Goal: Task Accomplishment & Management: Manage account settings

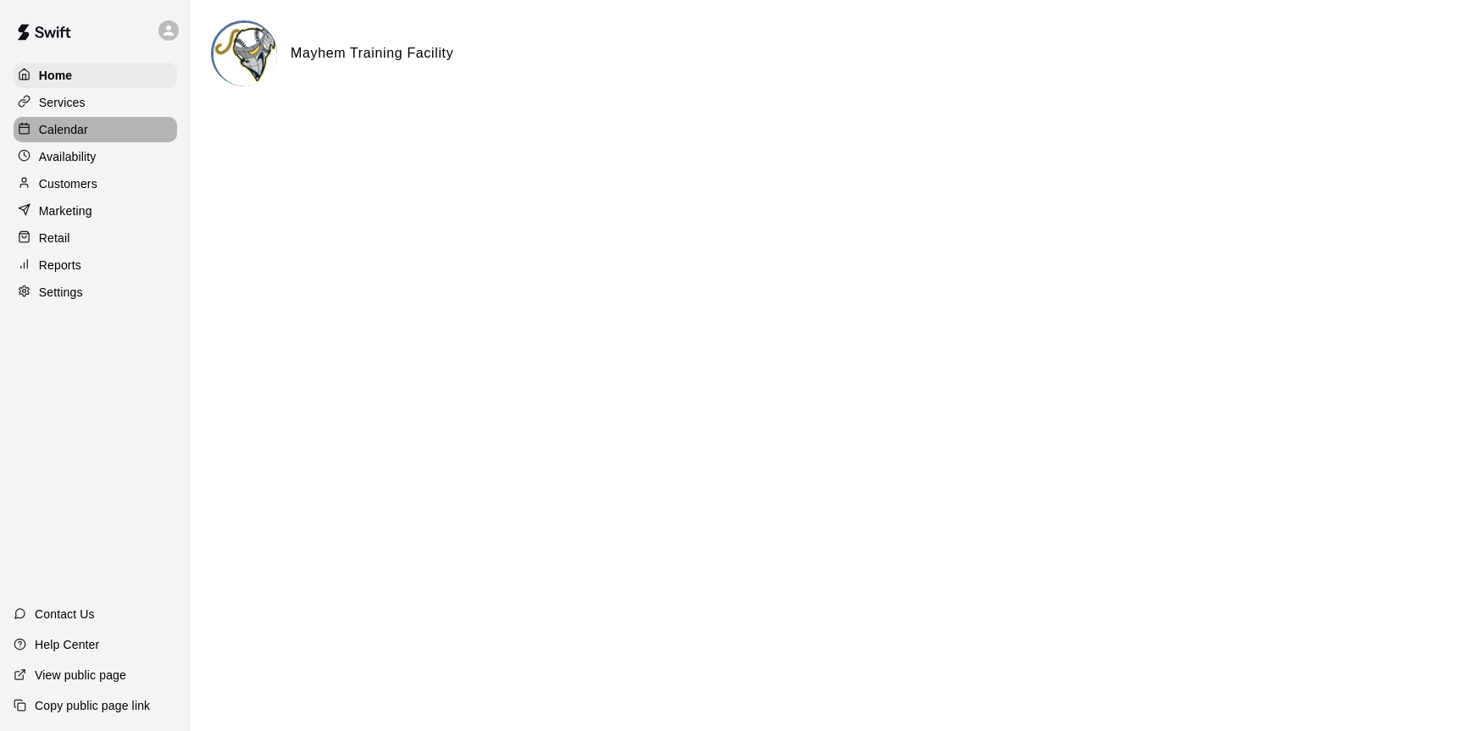
click at [55, 125] on p "Calendar" at bounding box center [63, 129] width 49 height 17
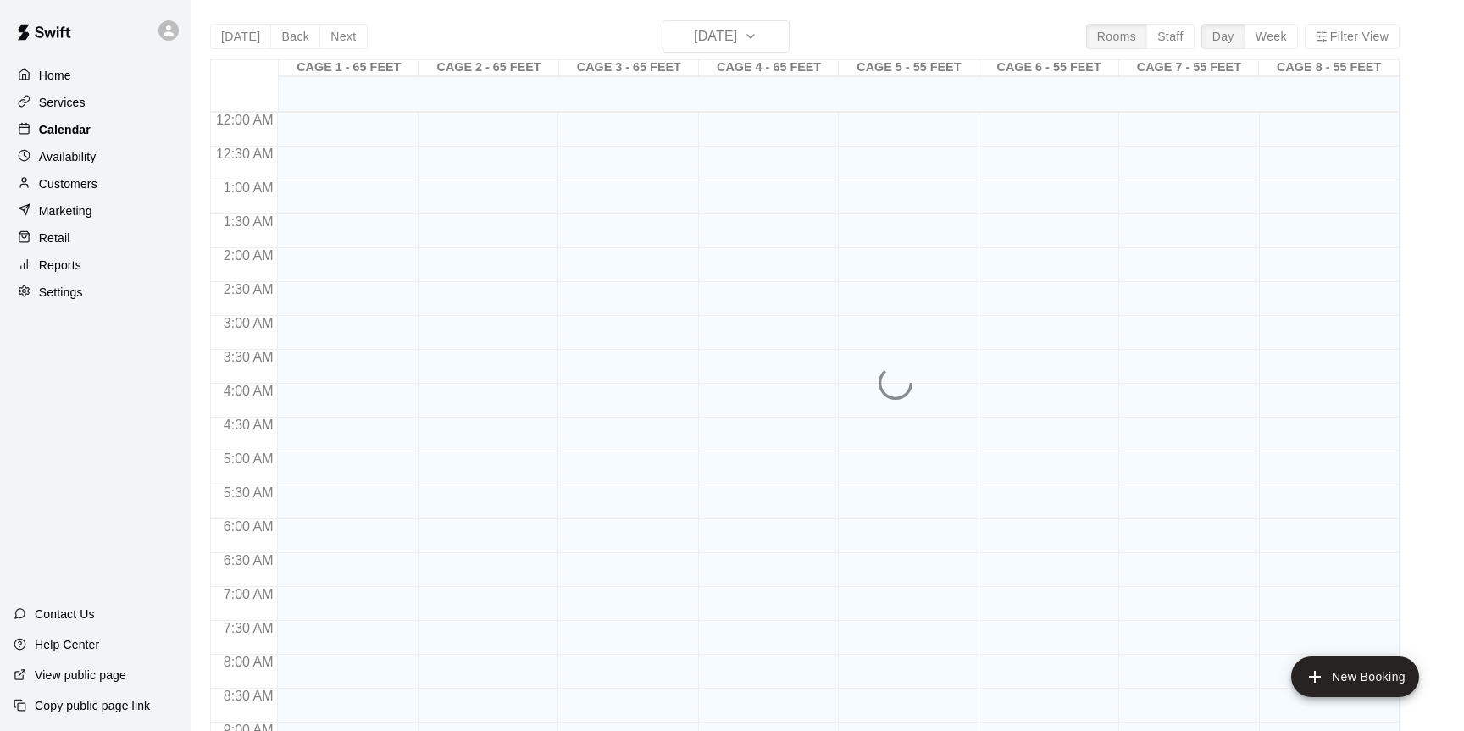
scroll to position [902, 0]
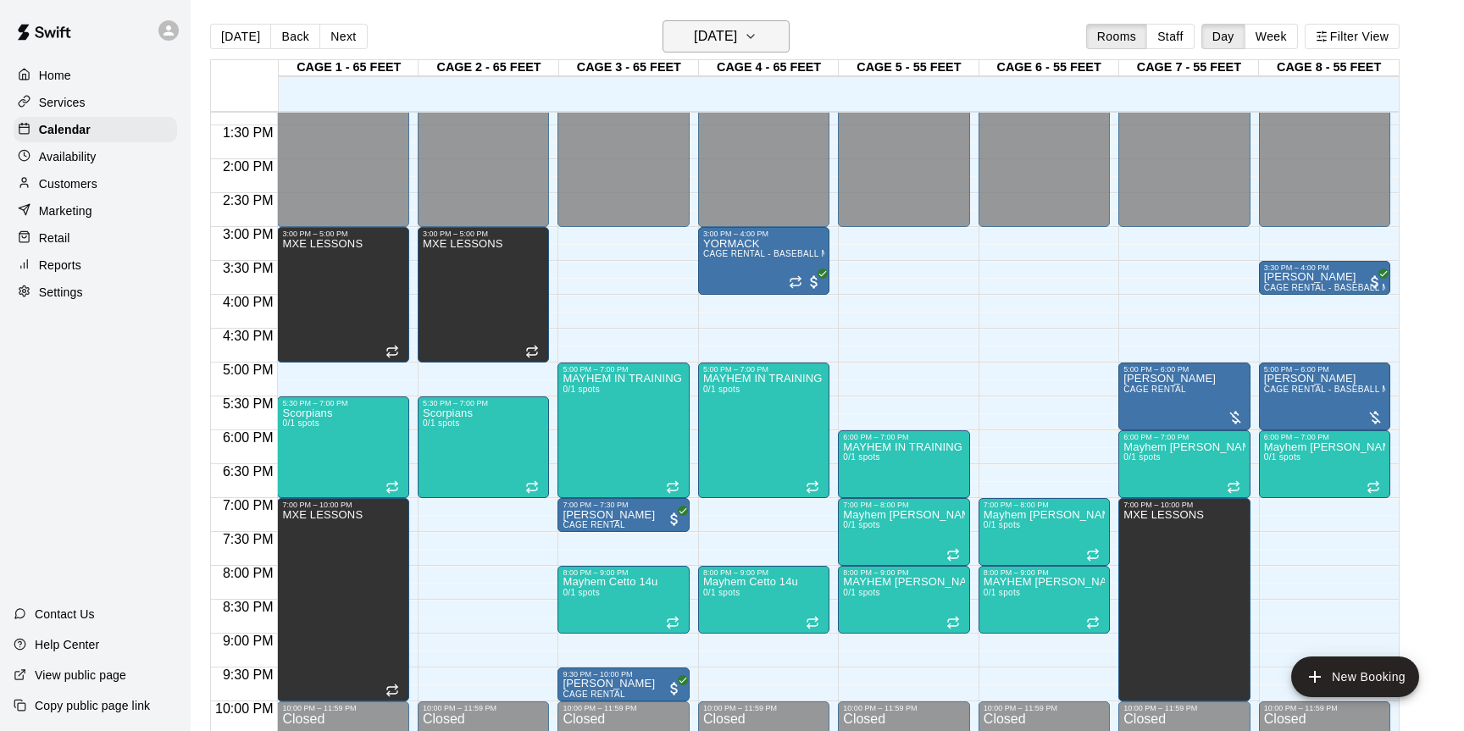
click at [737, 47] on h6 "[DATE]" at bounding box center [715, 37] width 43 height 24
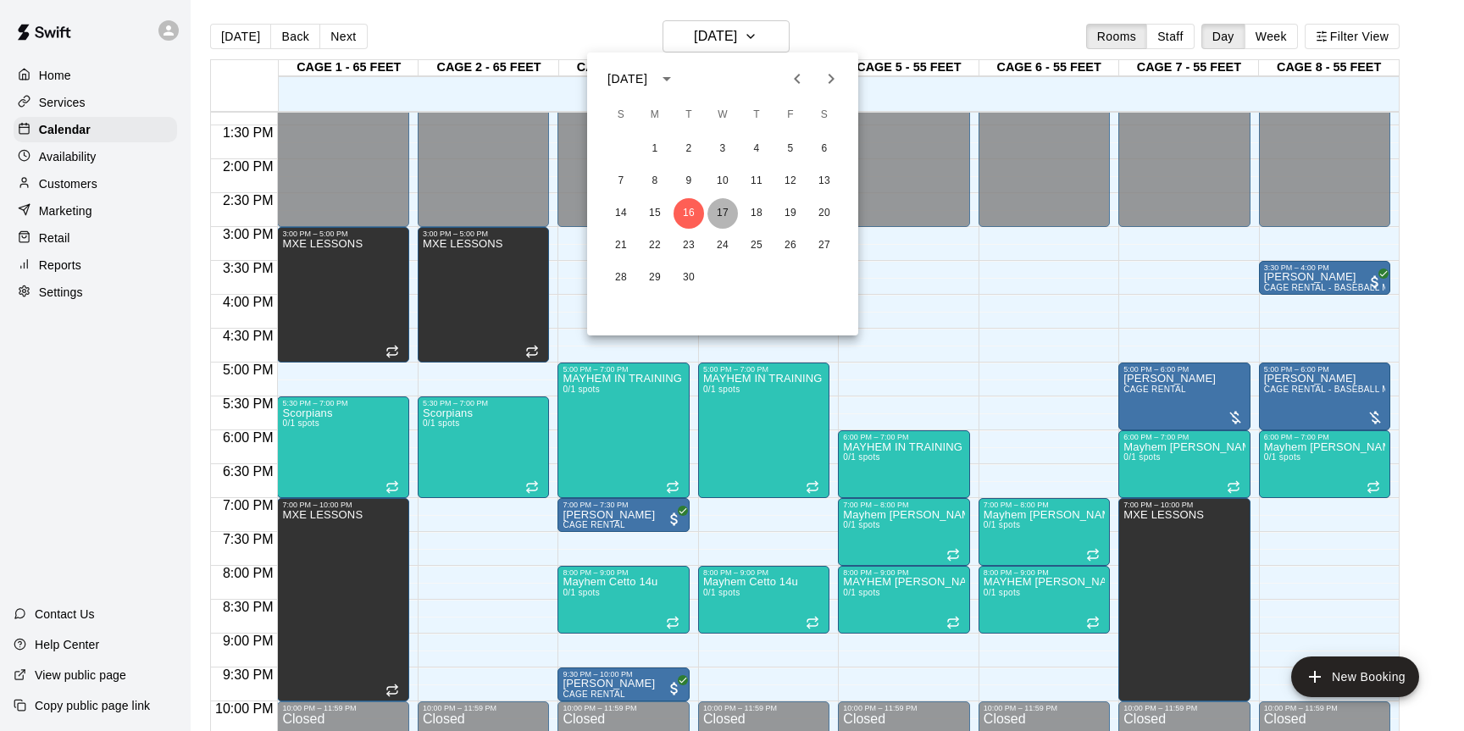
click at [719, 213] on button "17" at bounding box center [723, 213] width 31 height 31
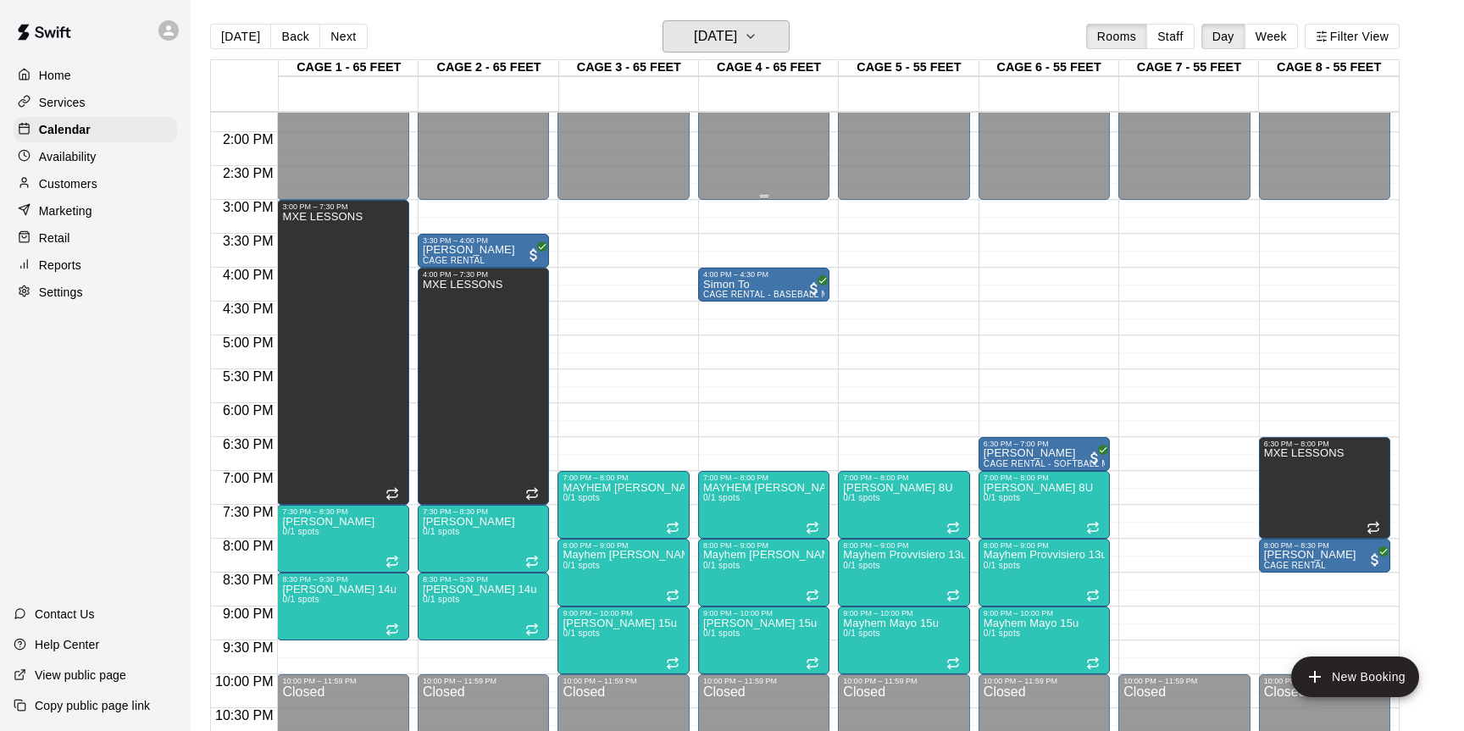
scroll to position [928, 0]
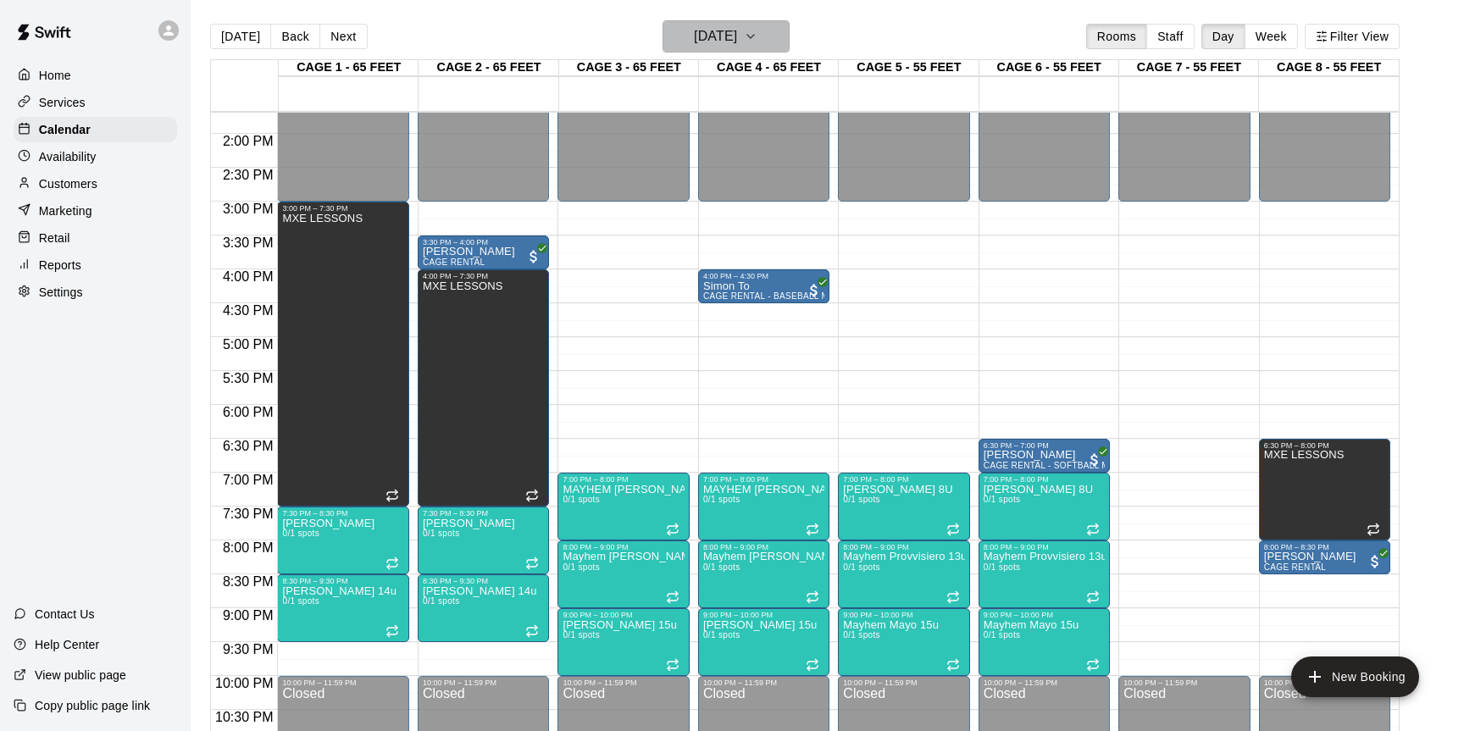
click at [737, 47] on h6 "[DATE]" at bounding box center [715, 37] width 43 height 24
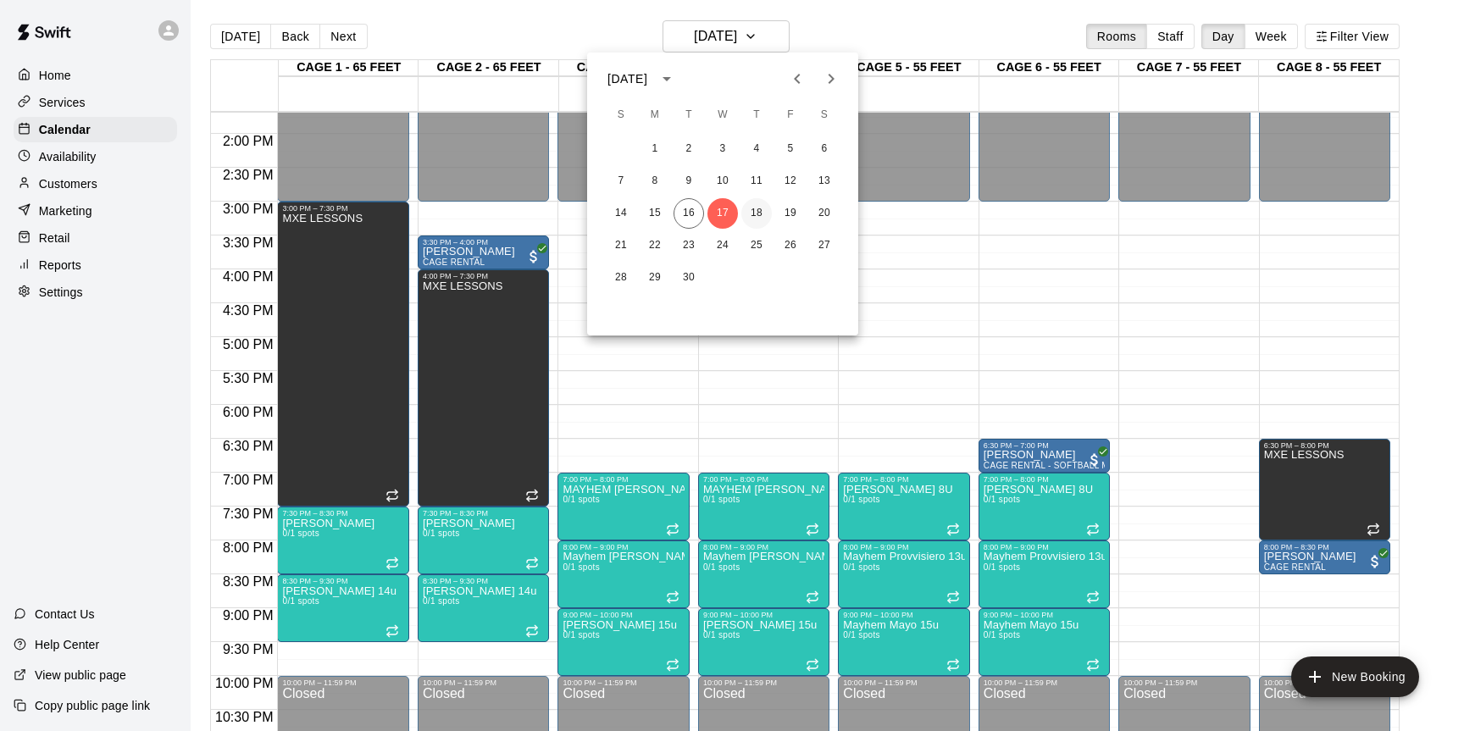
click at [767, 214] on button "18" at bounding box center [756, 213] width 31 height 31
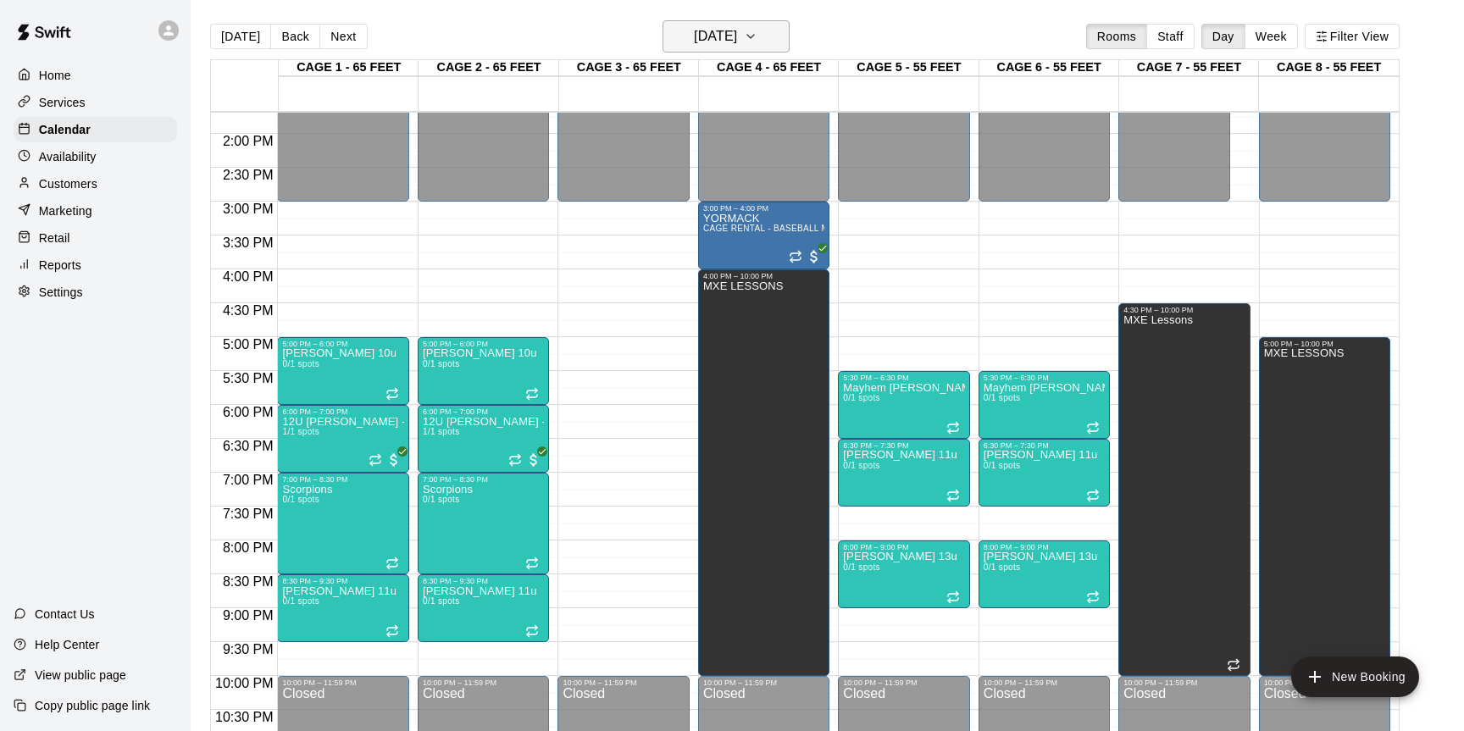
click at [758, 43] on icon "button" at bounding box center [751, 36] width 14 height 20
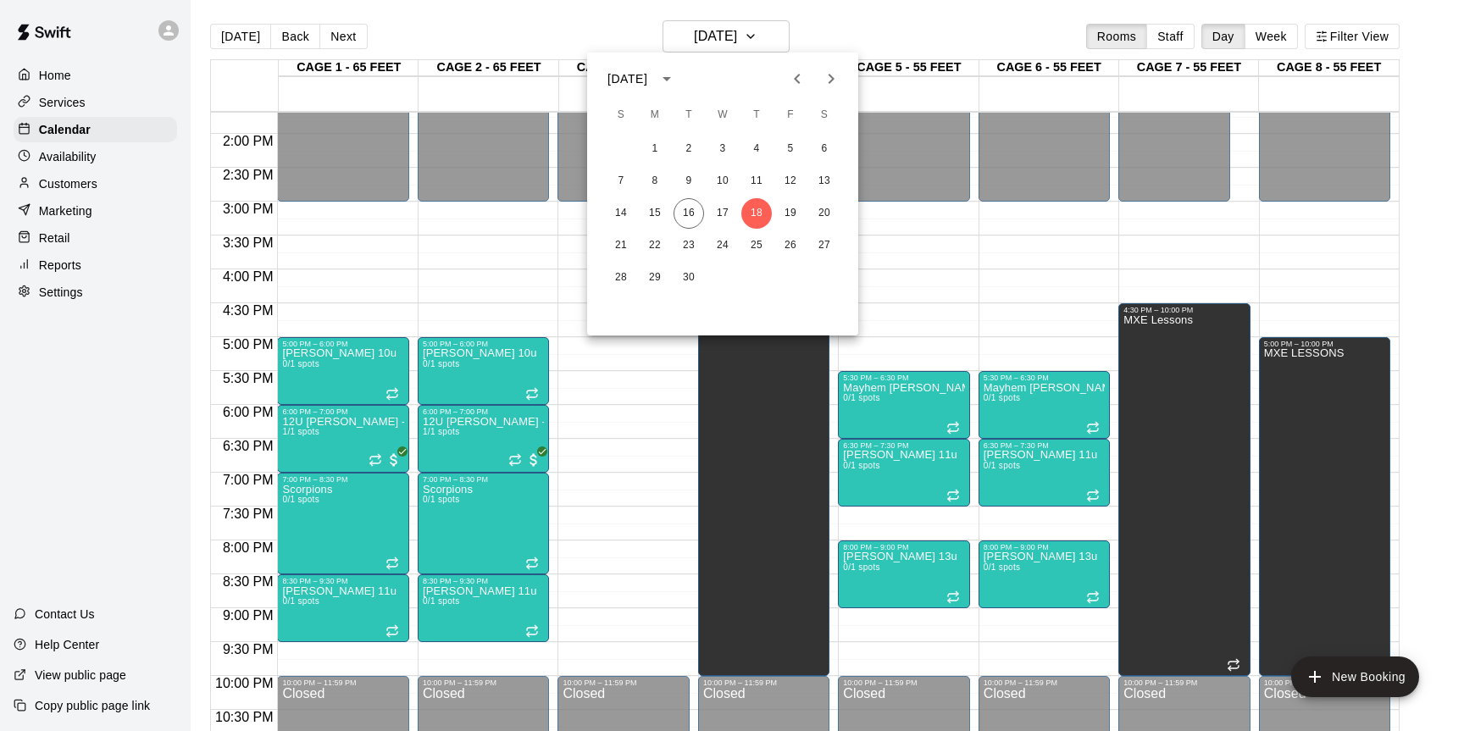
click at [656, 362] on div at bounding box center [732, 365] width 1464 height 731
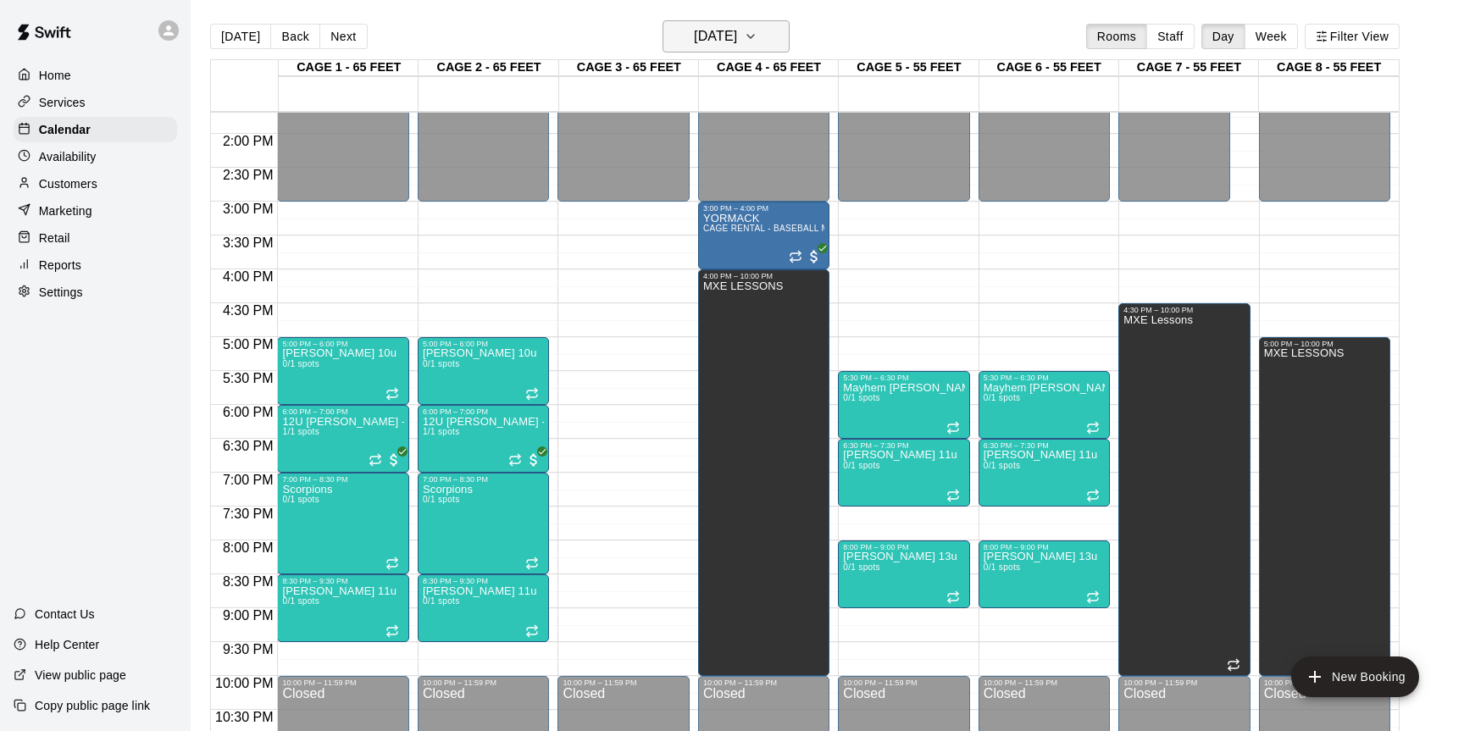
click at [758, 42] on icon "button" at bounding box center [751, 36] width 14 height 20
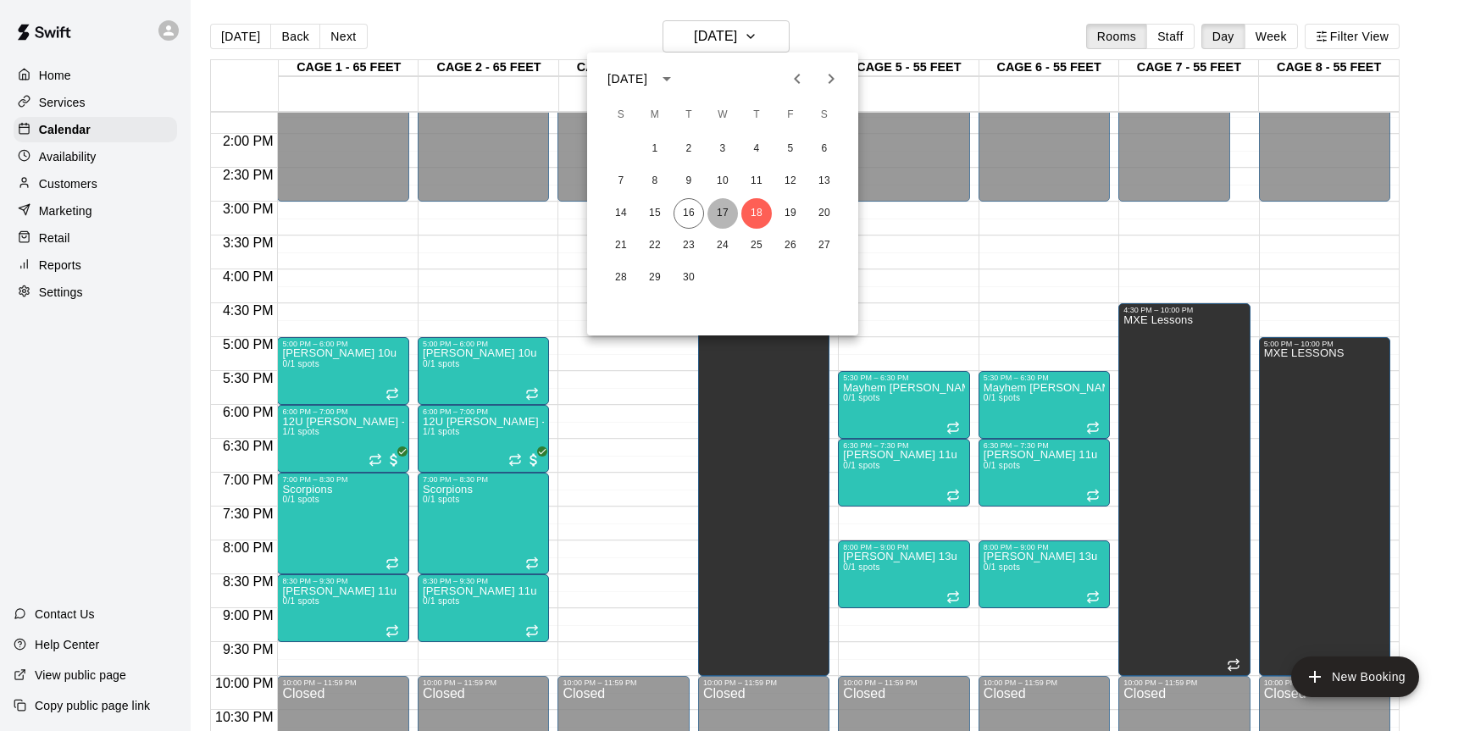
click at [728, 211] on button "17" at bounding box center [723, 213] width 31 height 31
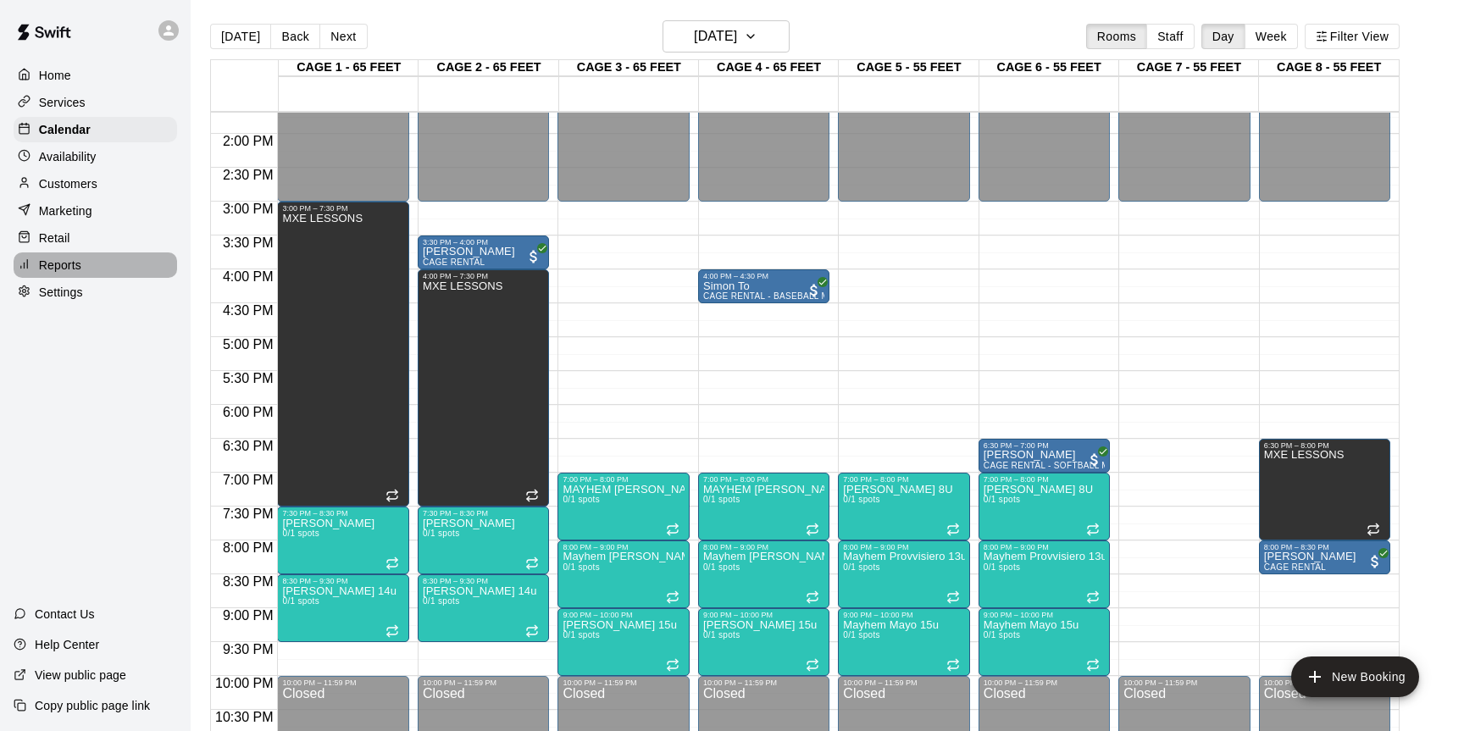
click at [81, 257] on p "Reports" at bounding box center [60, 265] width 42 height 17
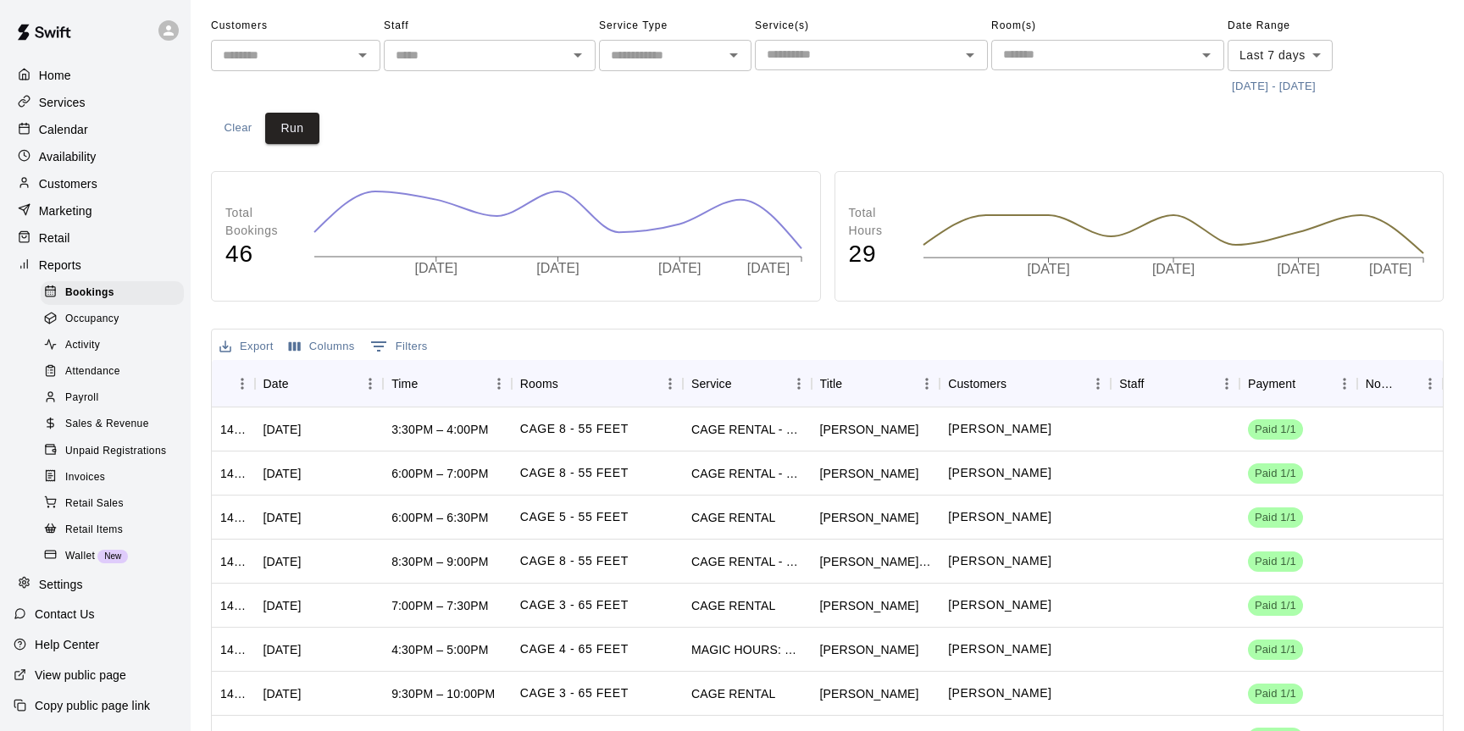
scroll to position [69, 0]
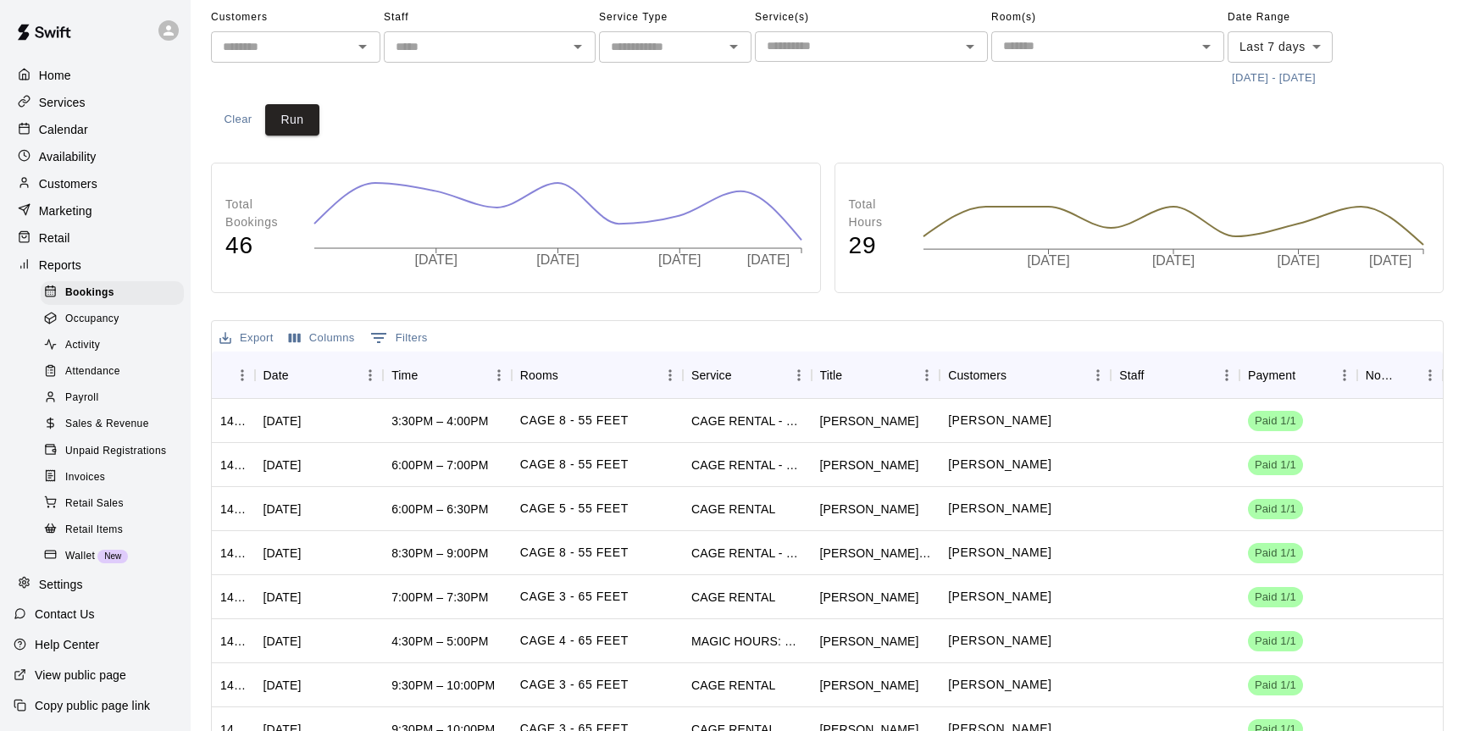
click at [120, 426] on span "Sales & Revenue" at bounding box center [107, 424] width 84 height 17
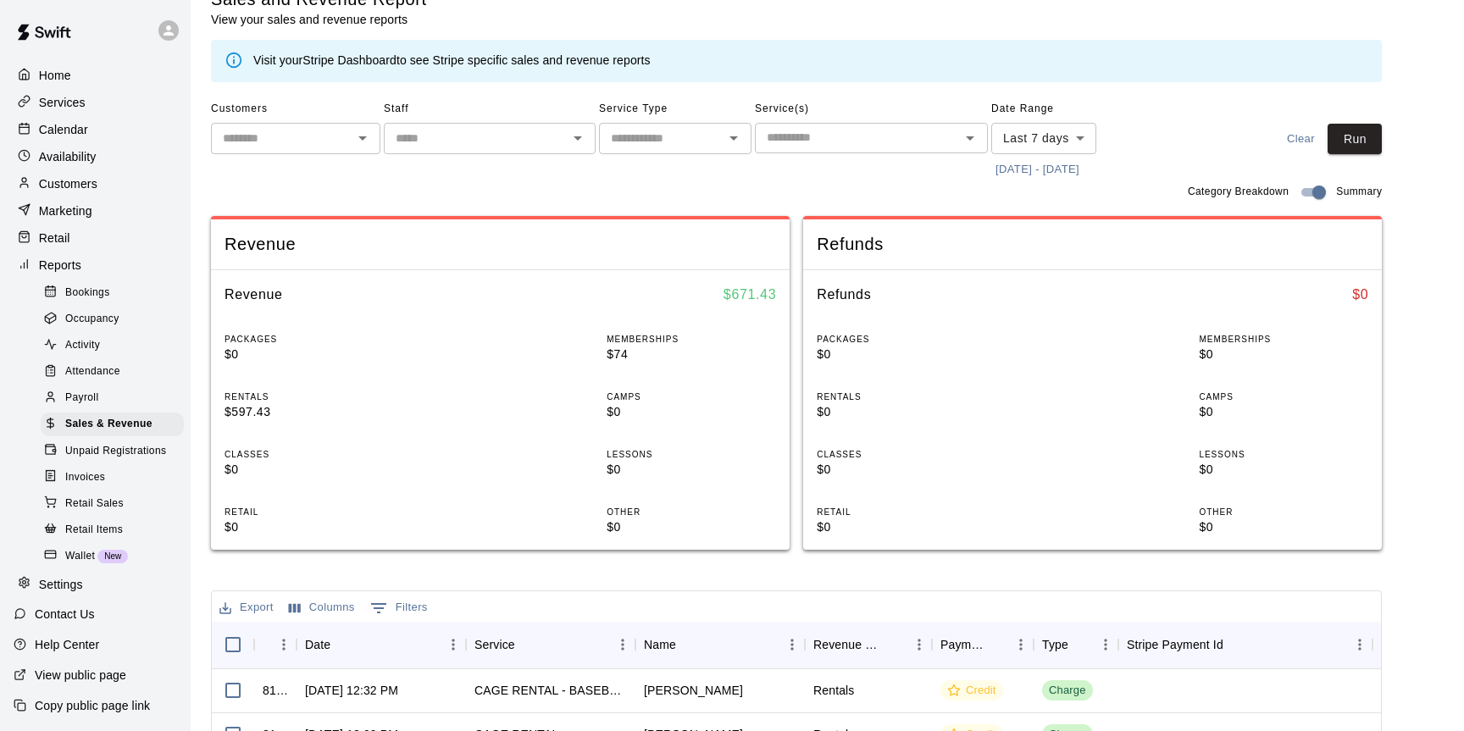
scroll to position [31, 0]
click at [69, 136] on p "Calendar" at bounding box center [63, 129] width 49 height 17
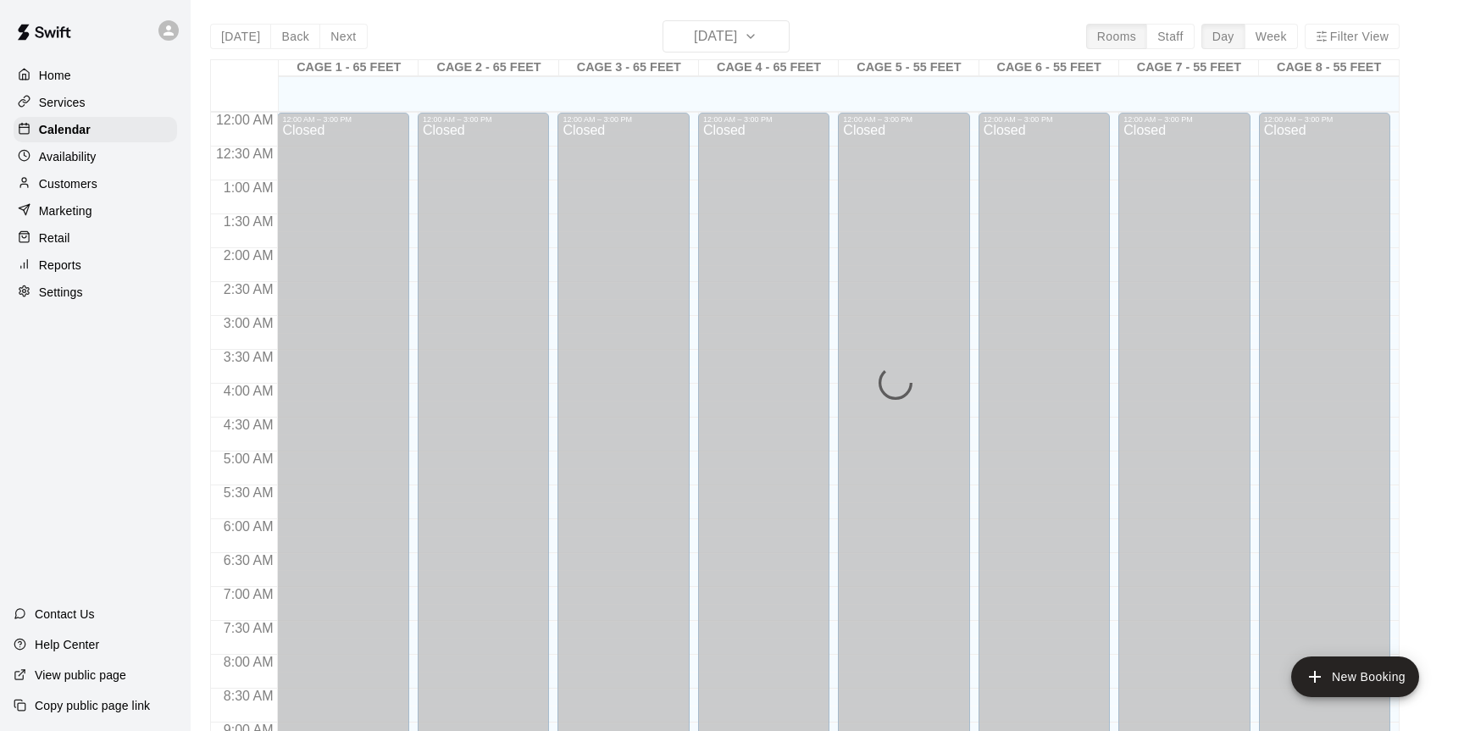
scroll to position [907, 0]
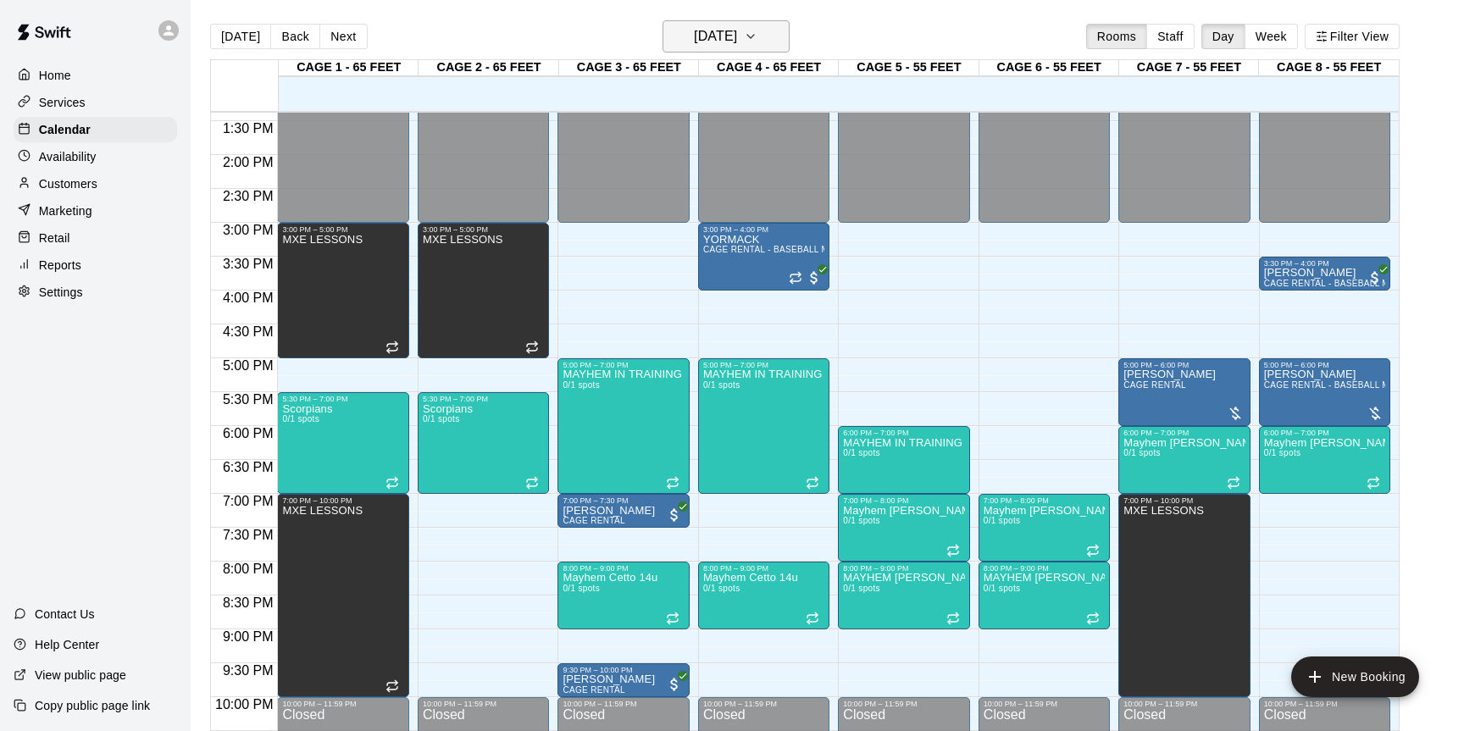
click at [758, 38] on icon "button" at bounding box center [751, 36] width 14 height 20
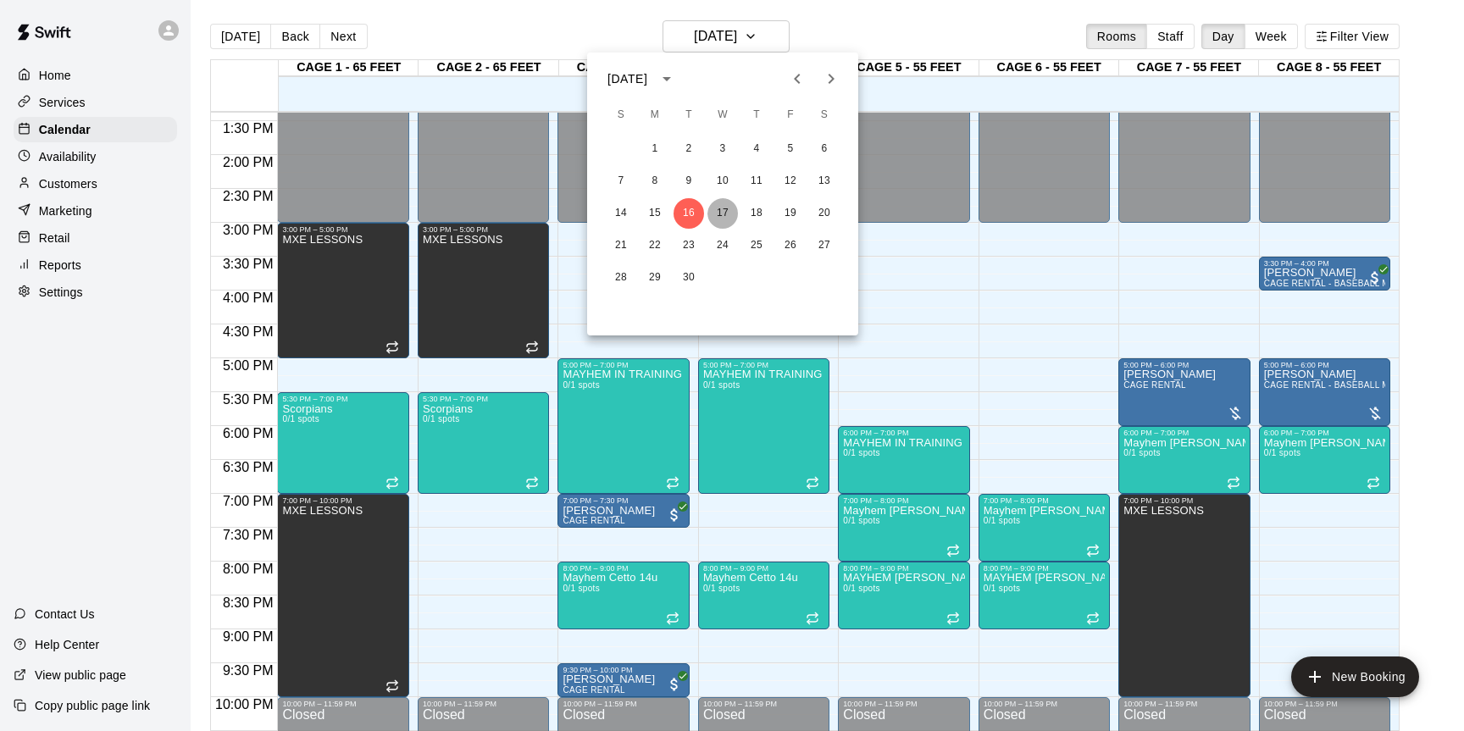
click at [725, 208] on button "17" at bounding box center [723, 213] width 31 height 31
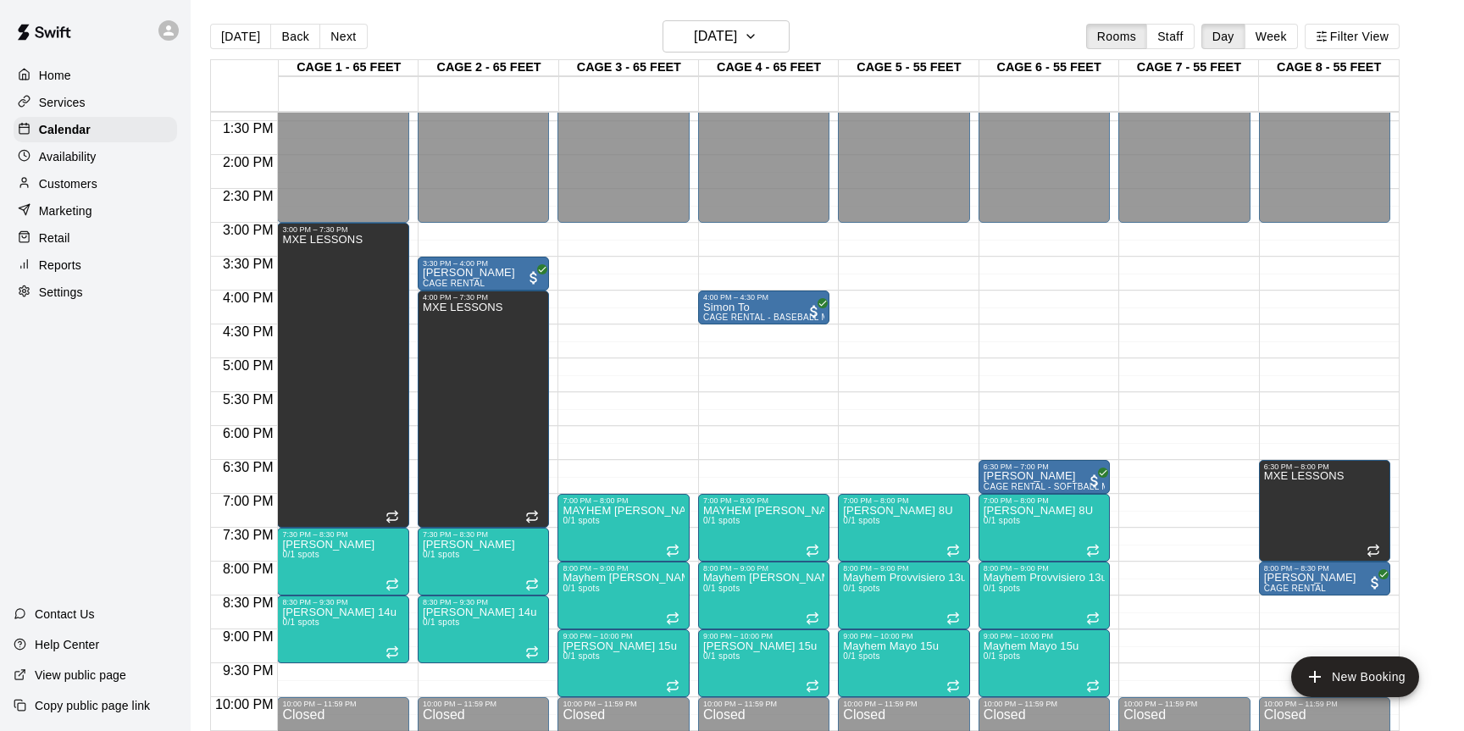
click at [56, 74] on p "Home" at bounding box center [55, 75] width 32 height 17
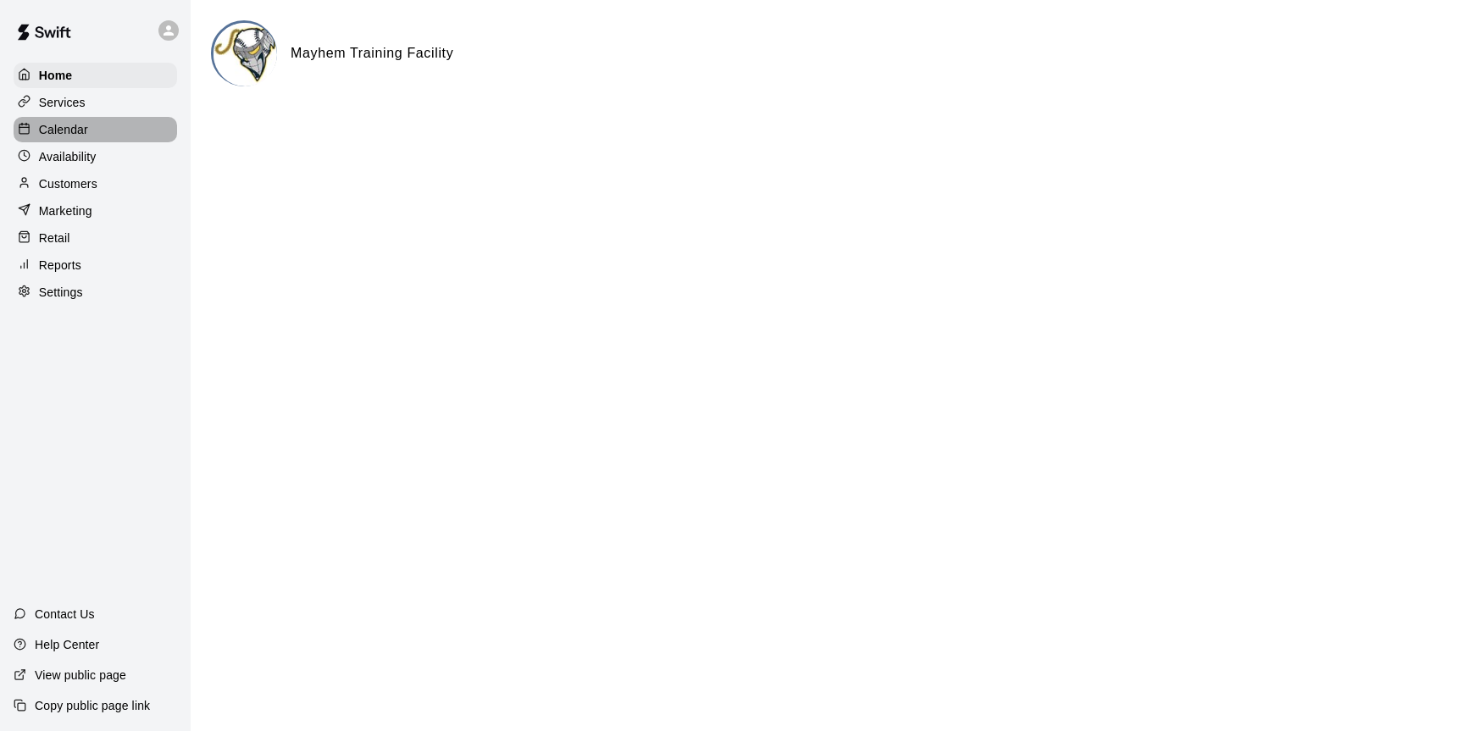
click at [60, 130] on p "Calendar" at bounding box center [63, 129] width 49 height 17
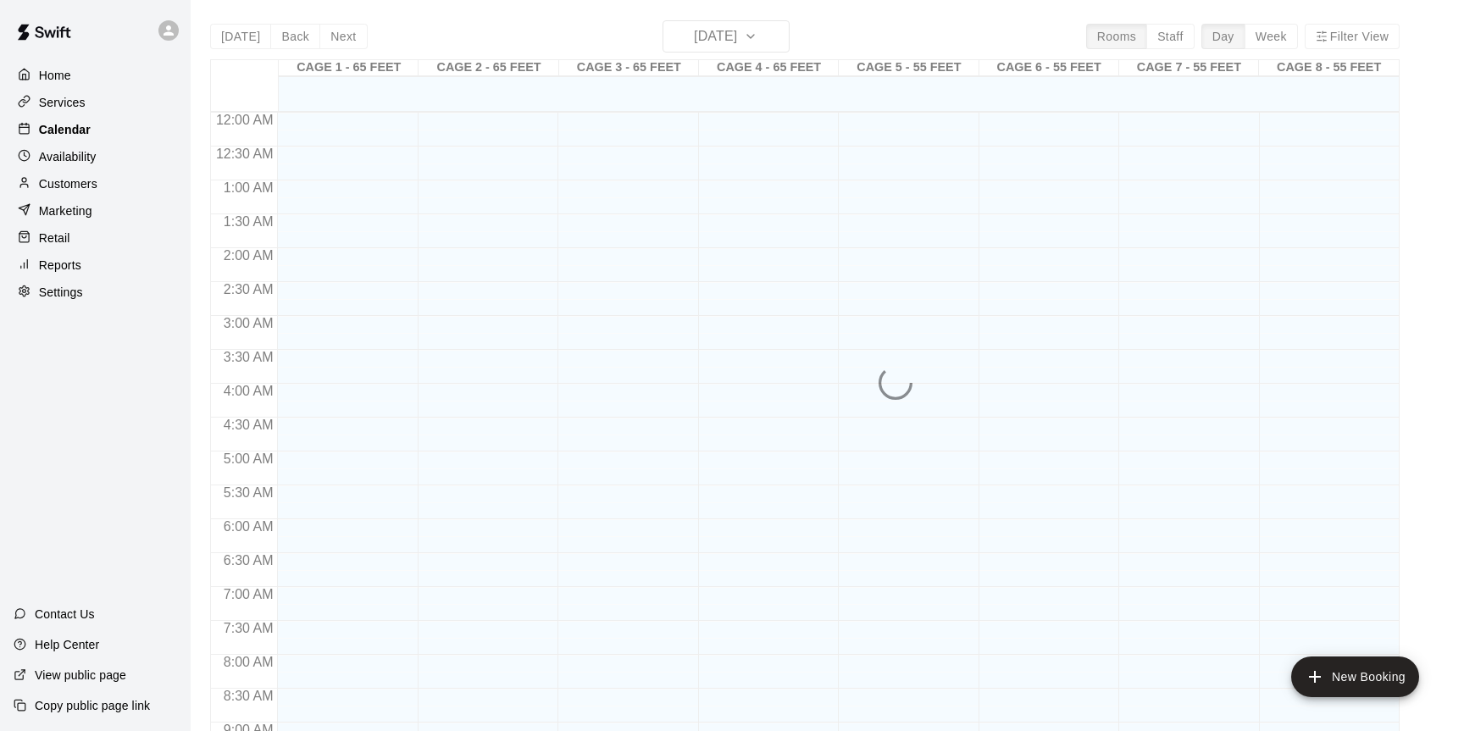
scroll to position [931, 0]
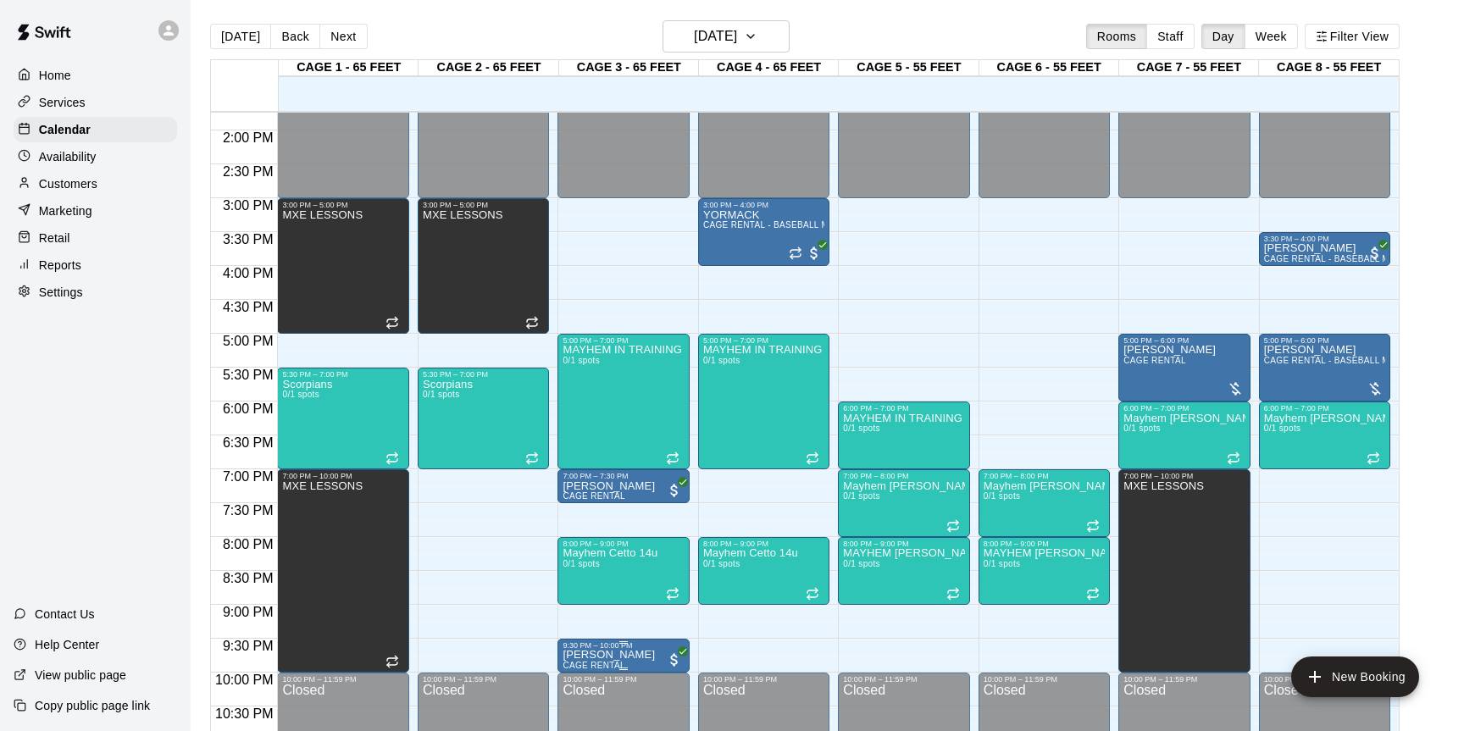
click at [599, 648] on div "9:30 PM – 10:00 PM" at bounding box center [623, 645] width 121 height 8
click at [583, 703] on icon "delete" at bounding box center [581, 700] width 12 height 15
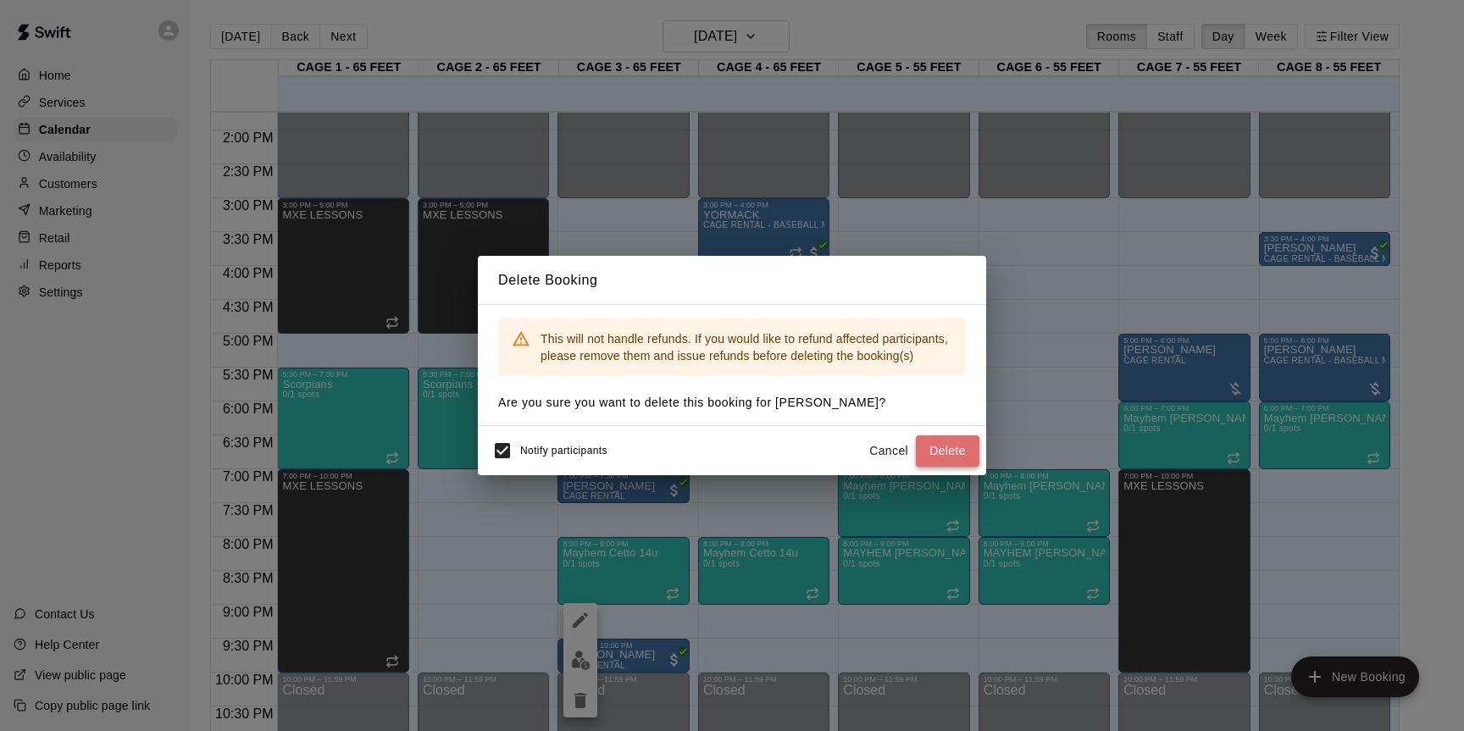
click at [931, 447] on button "Delete" at bounding box center [948, 451] width 64 height 31
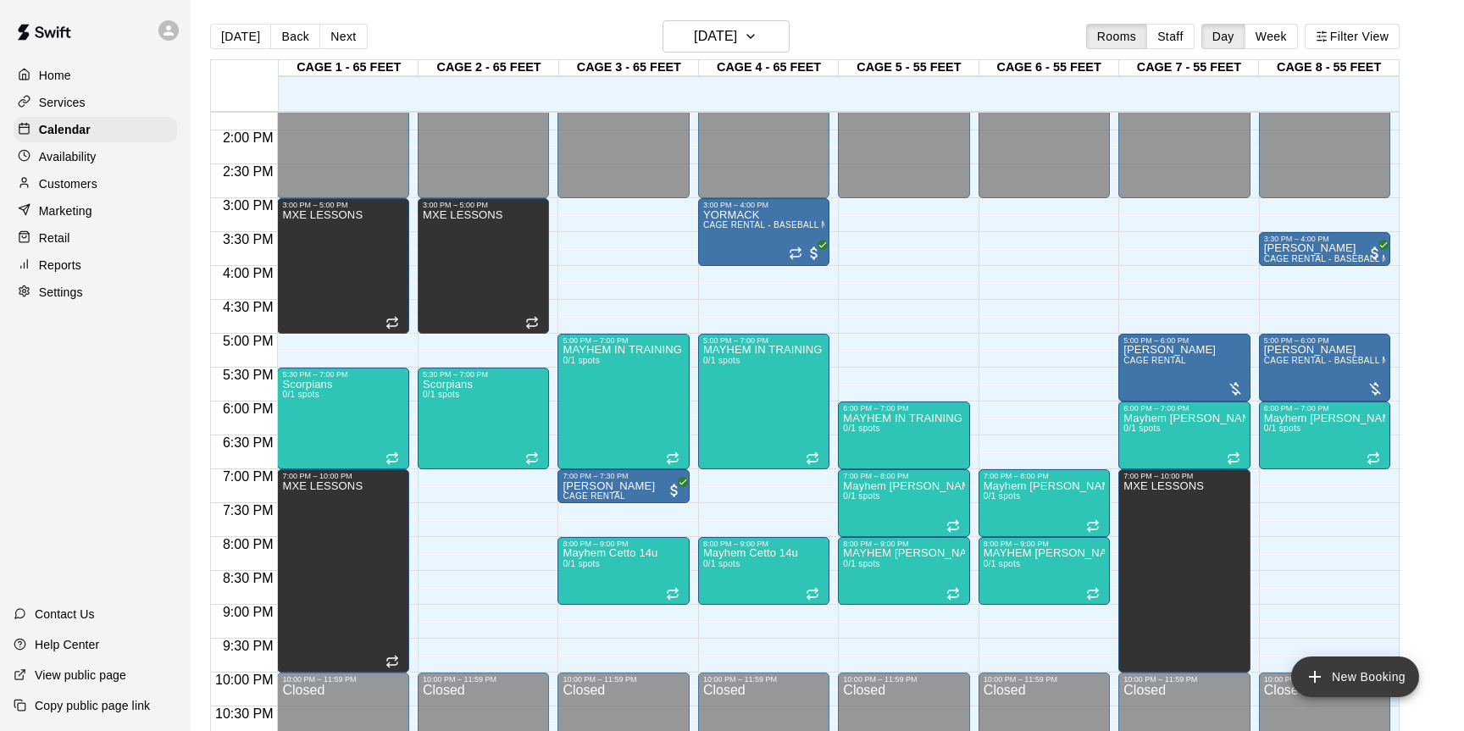
click at [1334, 676] on button "New Booking" at bounding box center [1355, 677] width 128 height 41
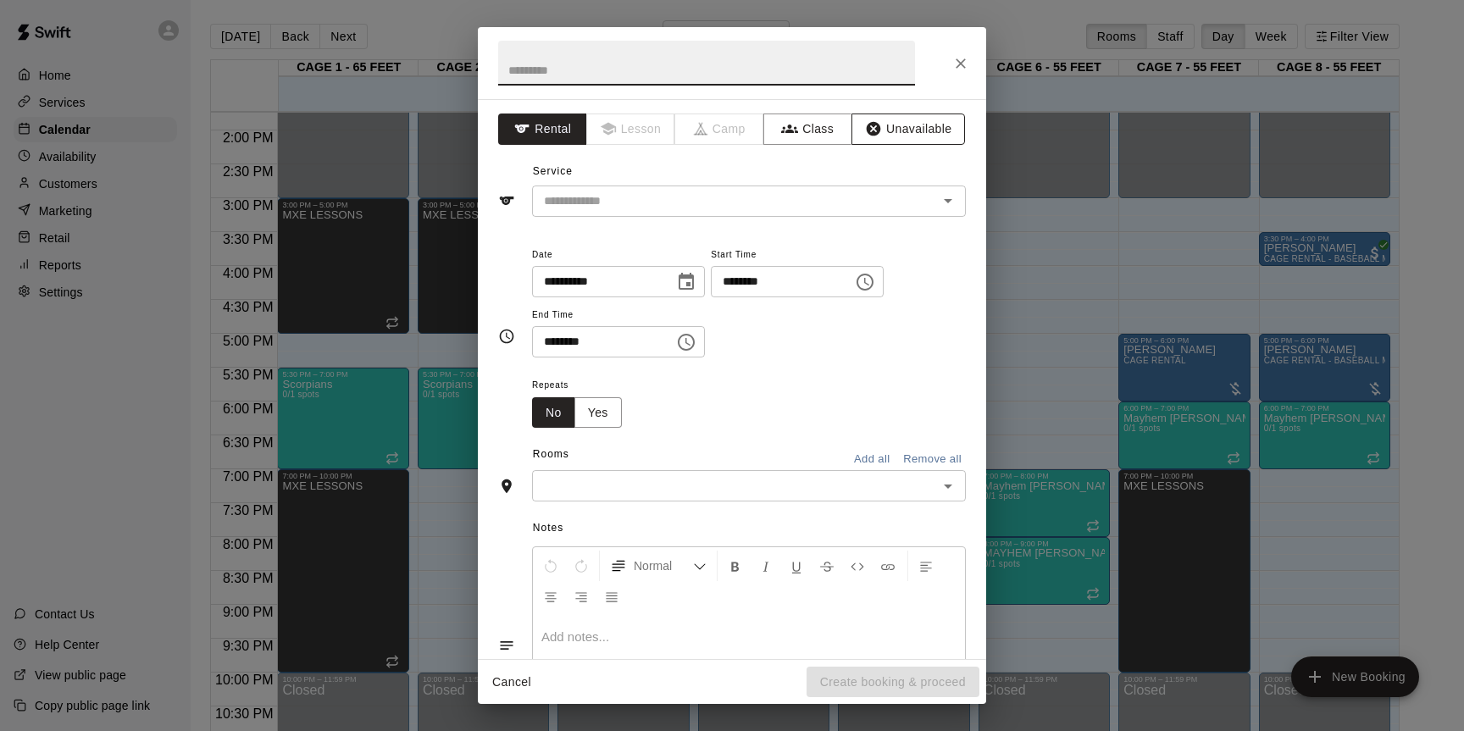
click at [888, 136] on button "Unavailable" at bounding box center [909, 129] width 114 height 31
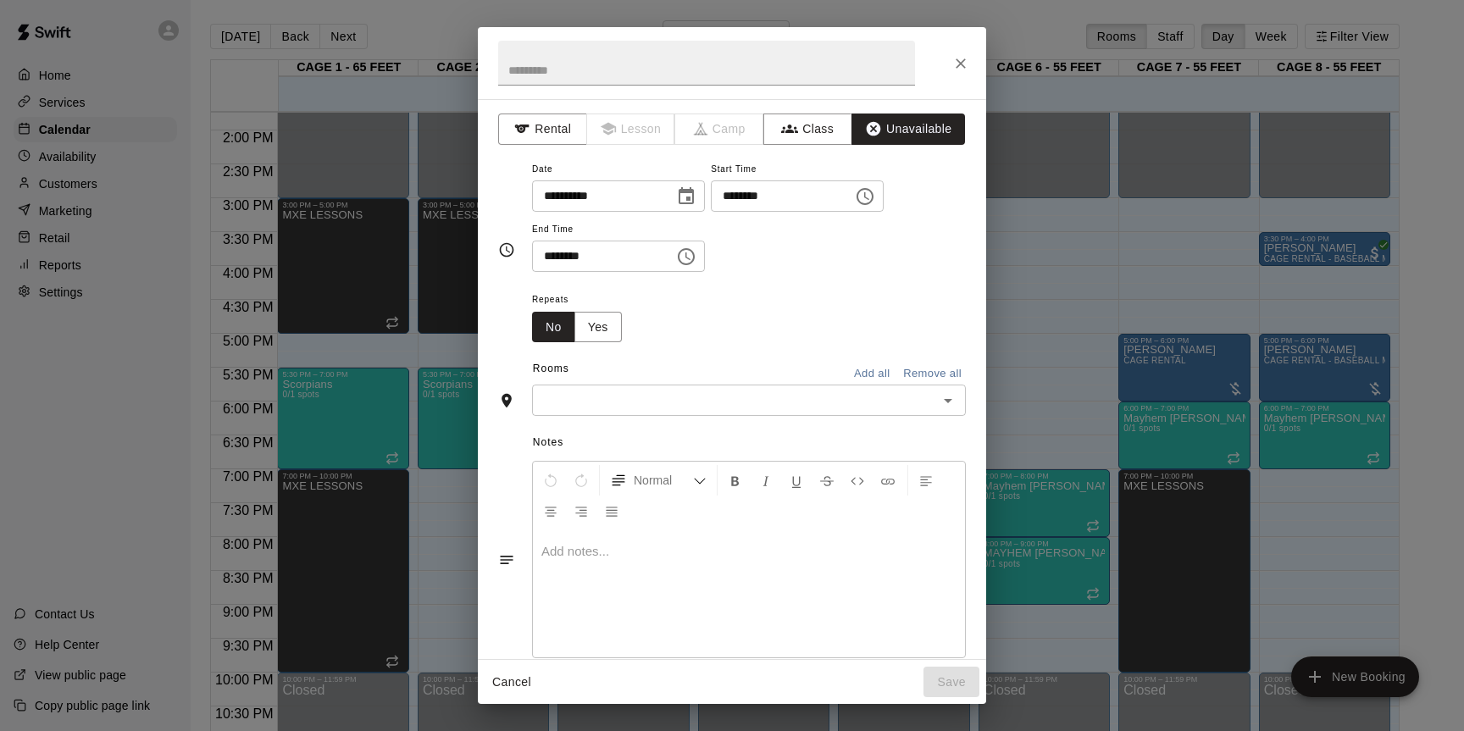
click at [630, 411] on div "​" at bounding box center [749, 400] width 434 height 31
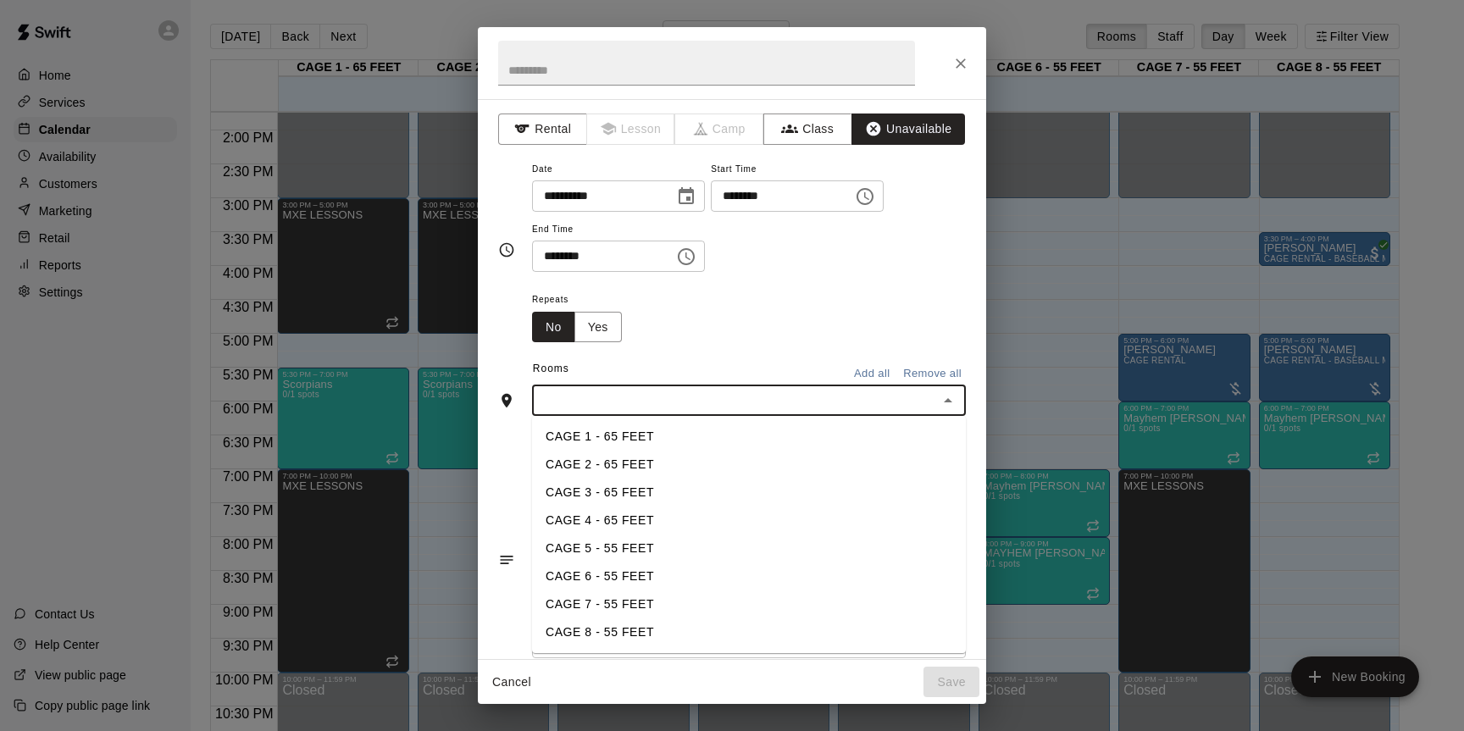
click at [856, 373] on button "Add all" at bounding box center [872, 374] width 54 height 26
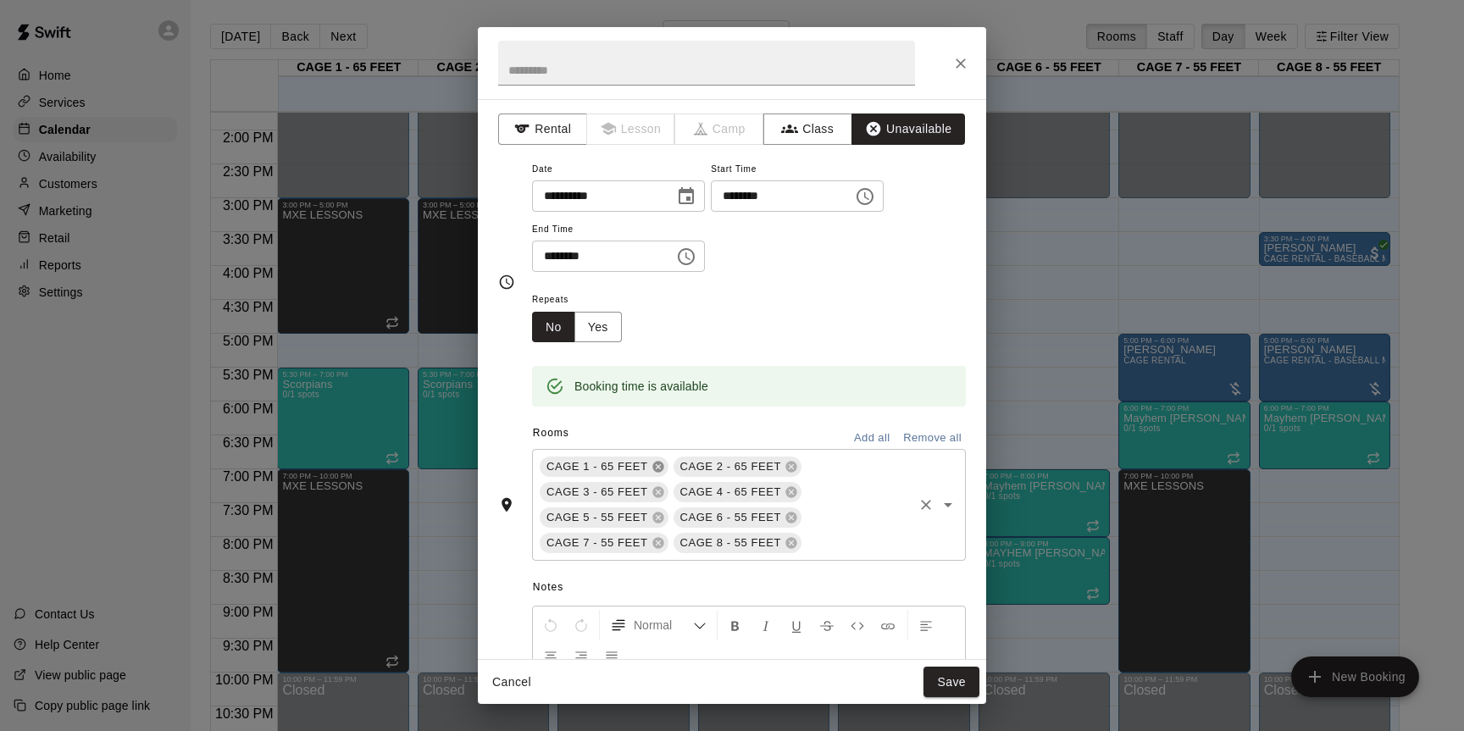
click at [662, 468] on icon at bounding box center [657, 467] width 11 height 11
click at [794, 519] on icon at bounding box center [791, 518] width 11 height 11
click at [950, 678] on button "Save" at bounding box center [952, 682] width 56 height 31
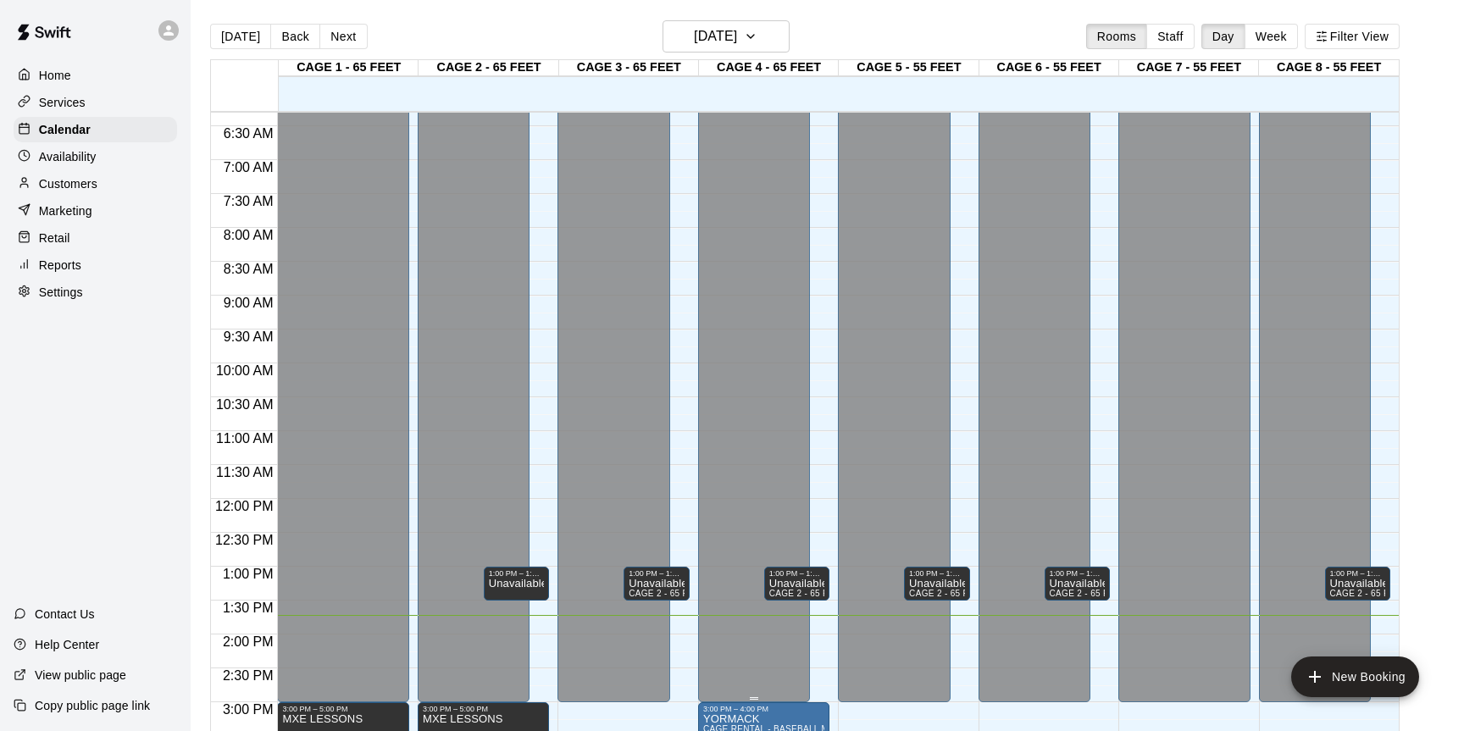
scroll to position [434, 0]
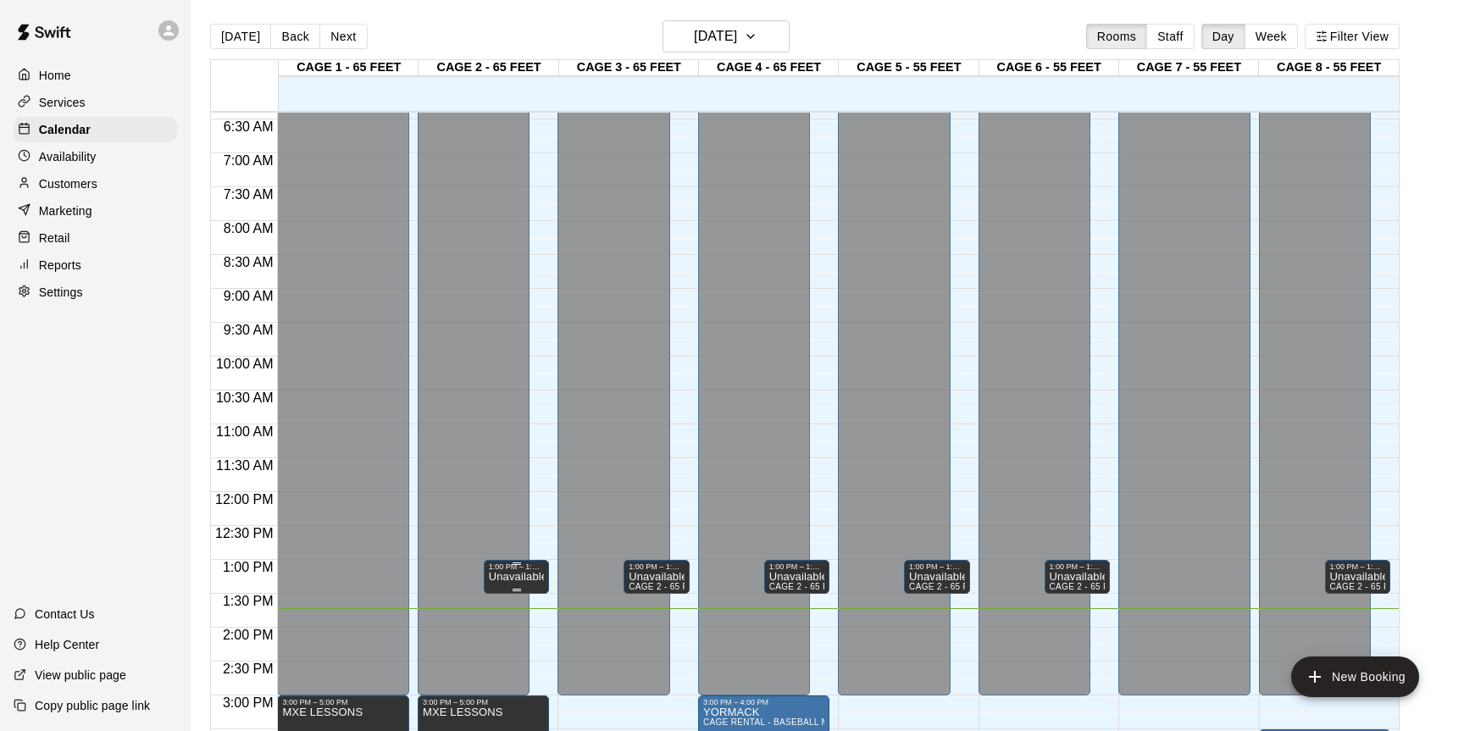
click at [530, 577] on p "Unavailable" at bounding box center [517, 577] width 56 height 0
click at [506, 588] on icon "edit" at bounding box center [506, 595] width 20 height 20
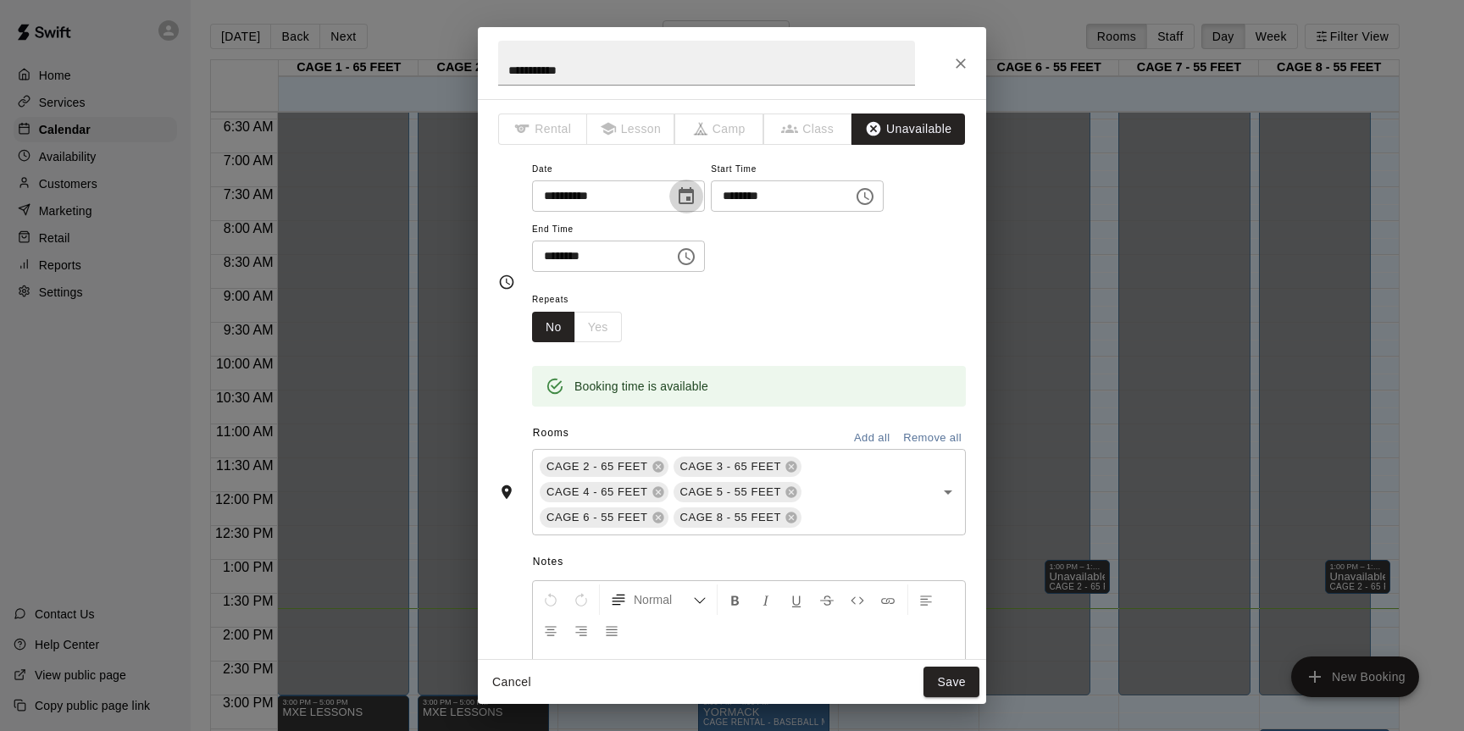
click at [696, 197] on icon "Choose date, selected date is Sep 16, 2025" at bounding box center [686, 196] width 20 height 20
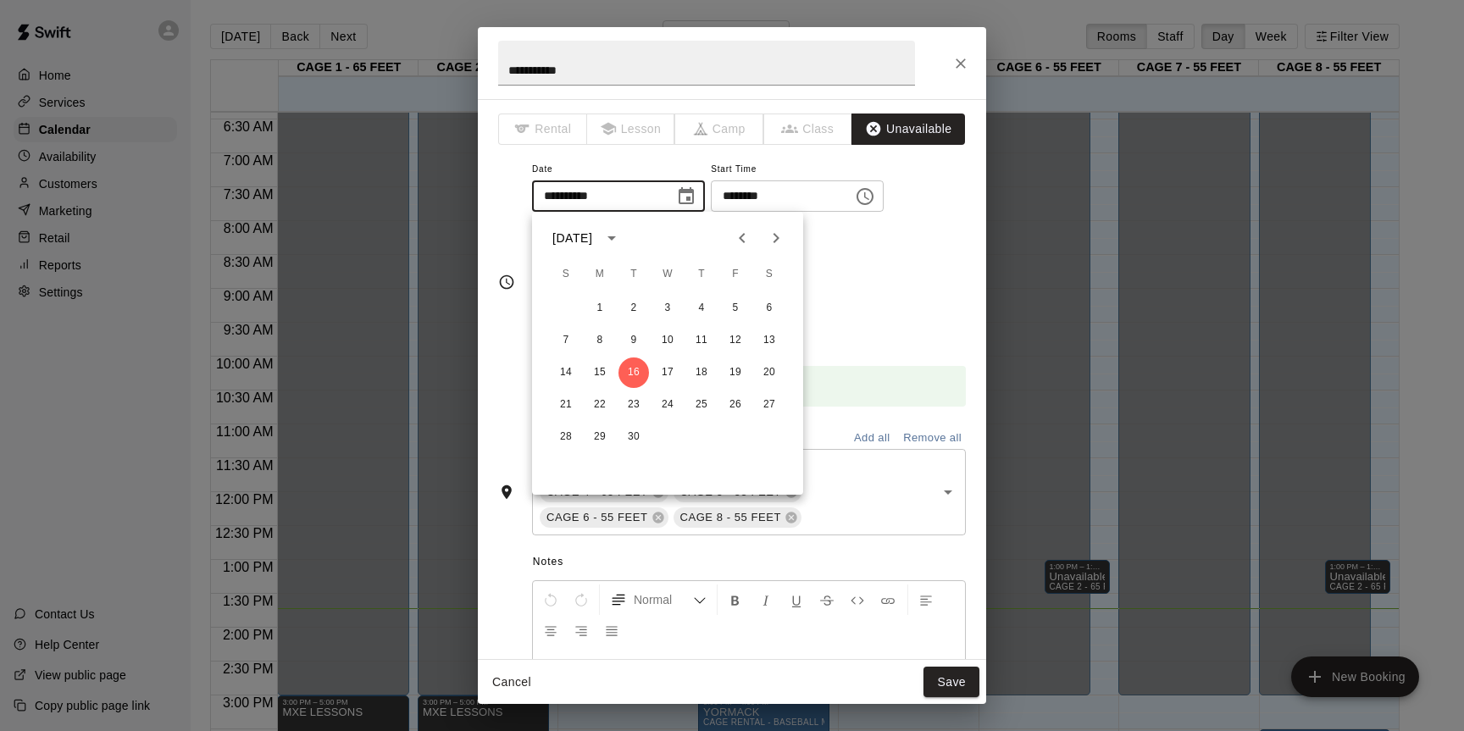
drag, startPoint x: 855, startPoint y: 257, endPoint x: 856, endPoint y: 235, distance: 22.0
click at [855, 256] on div "**********" at bounding box center [749, 215] width 434 height 114
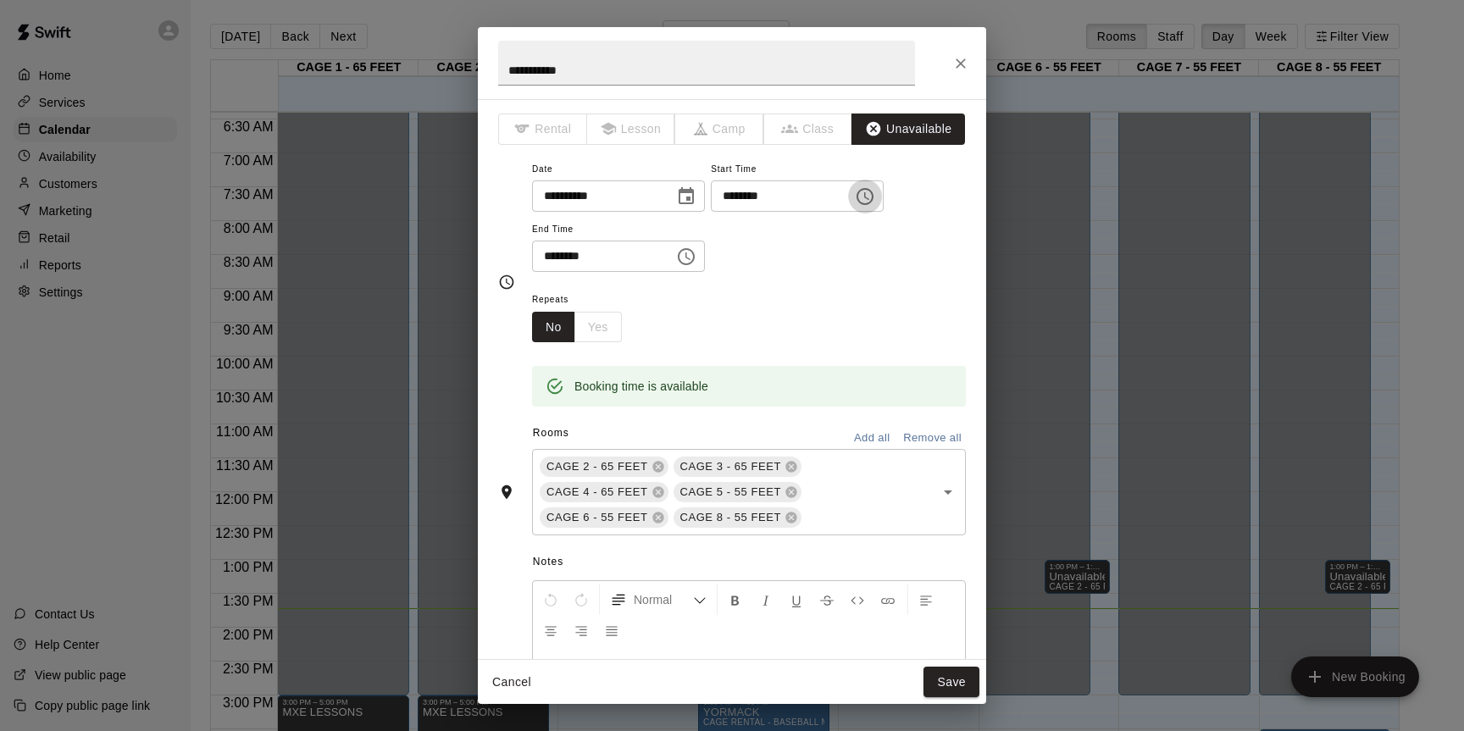
click at [869, 194] on icon "Choose time, selected time is 1:00 PM" at bounding box center [866, 196] width 5 height 8
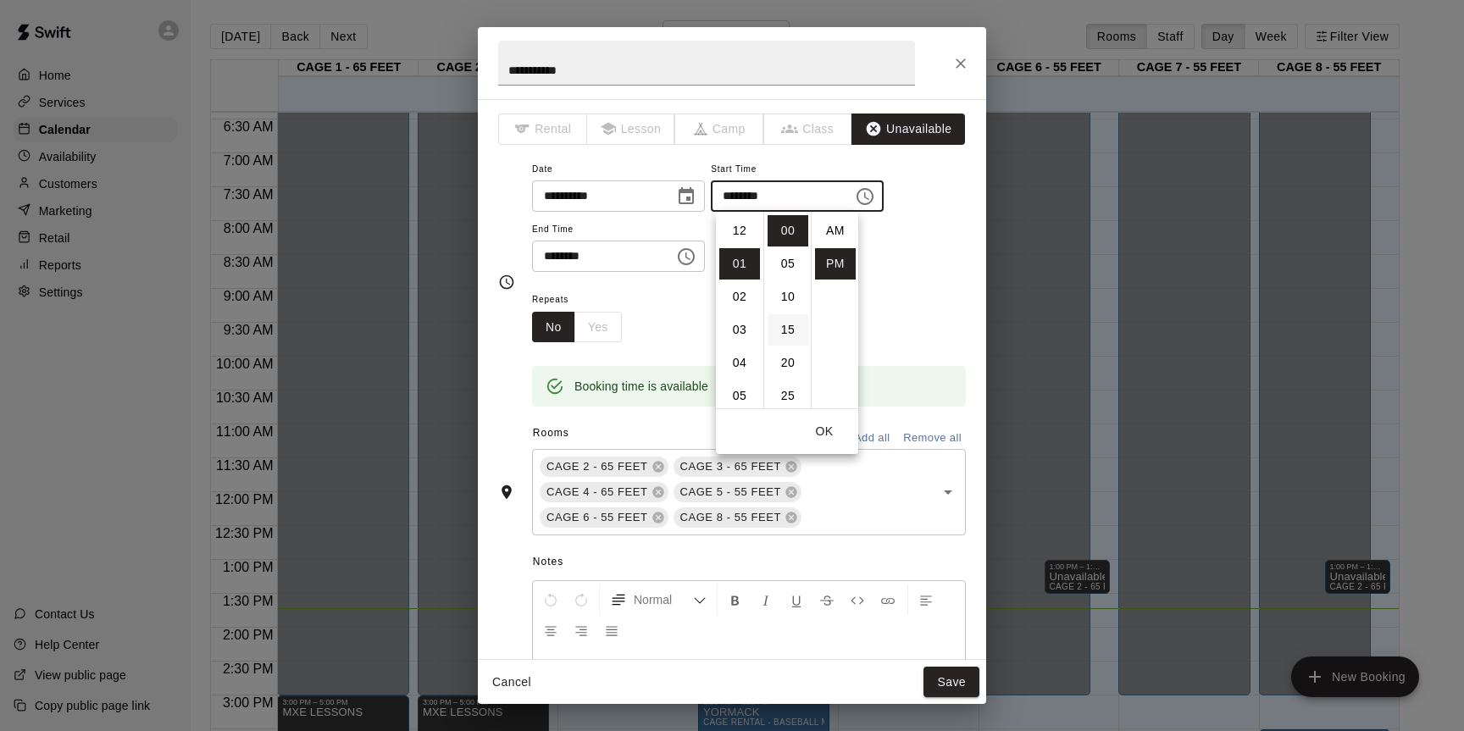
scroll to position [31, 0]
click at [742, 364] on li "09" at bounding box center [739, 359] width 41 height 31
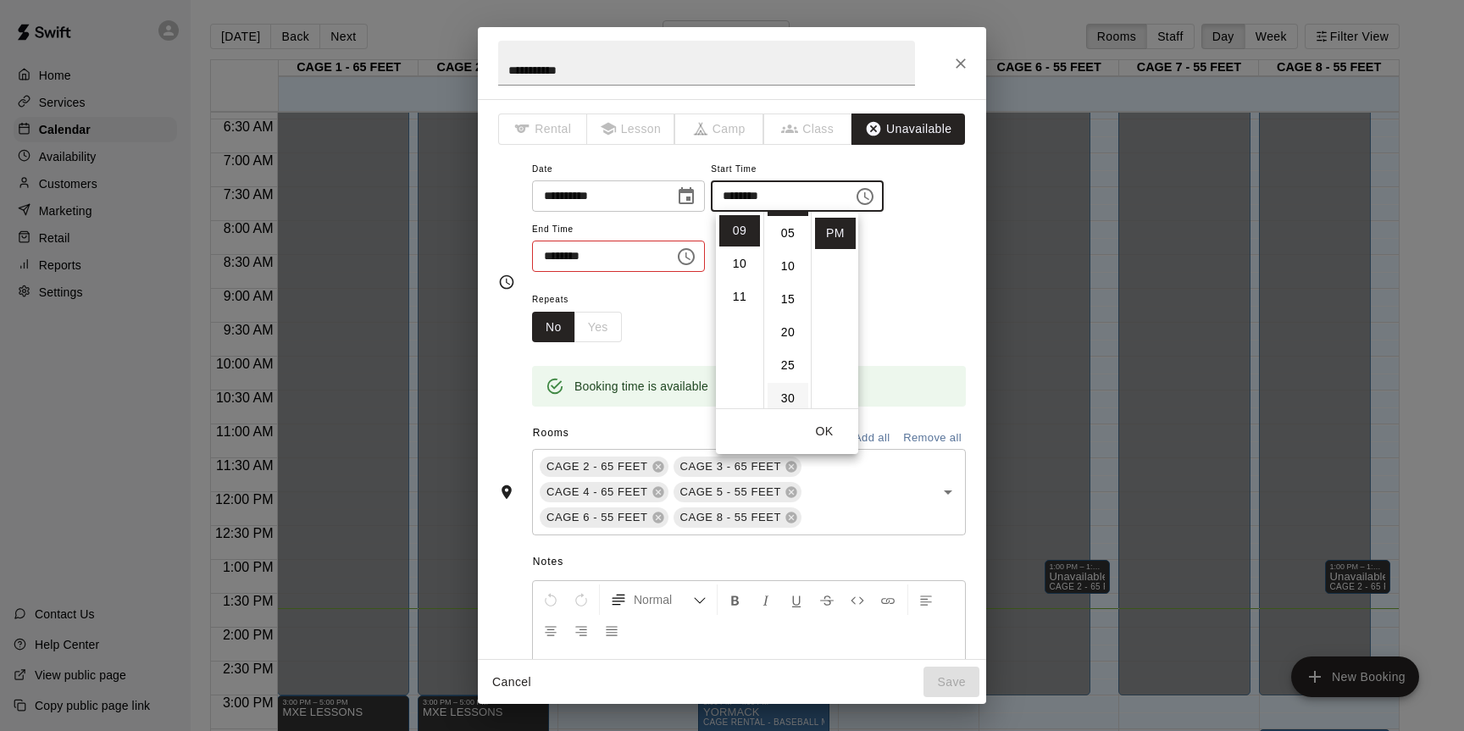
click at [785, 397] on li "30" at bounding box center [788, 398] width 41 height 31
type input "********"
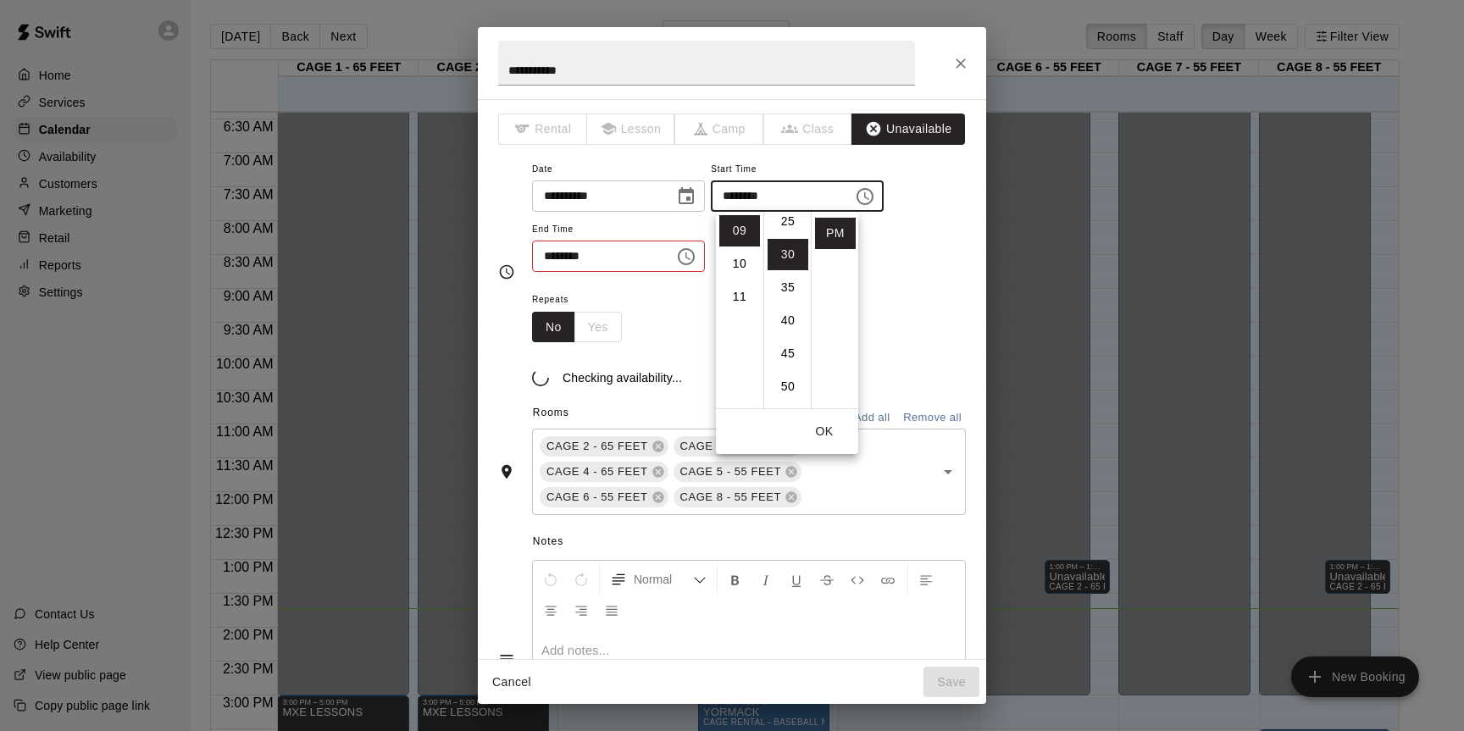
scroll to position [198, 0]
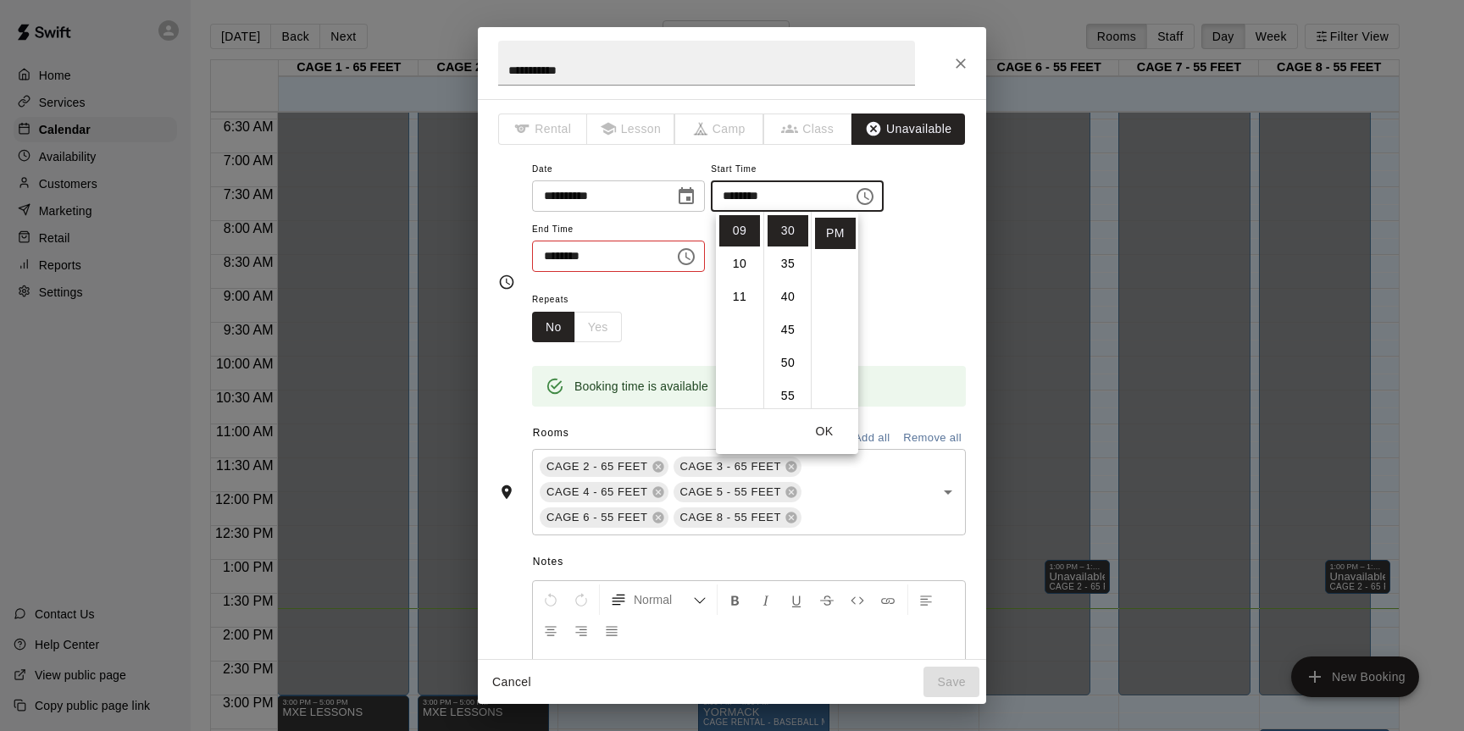
click at [893, 315] on div "Repeats No Yes" at bounding box center [749, 315] width 434 height 53
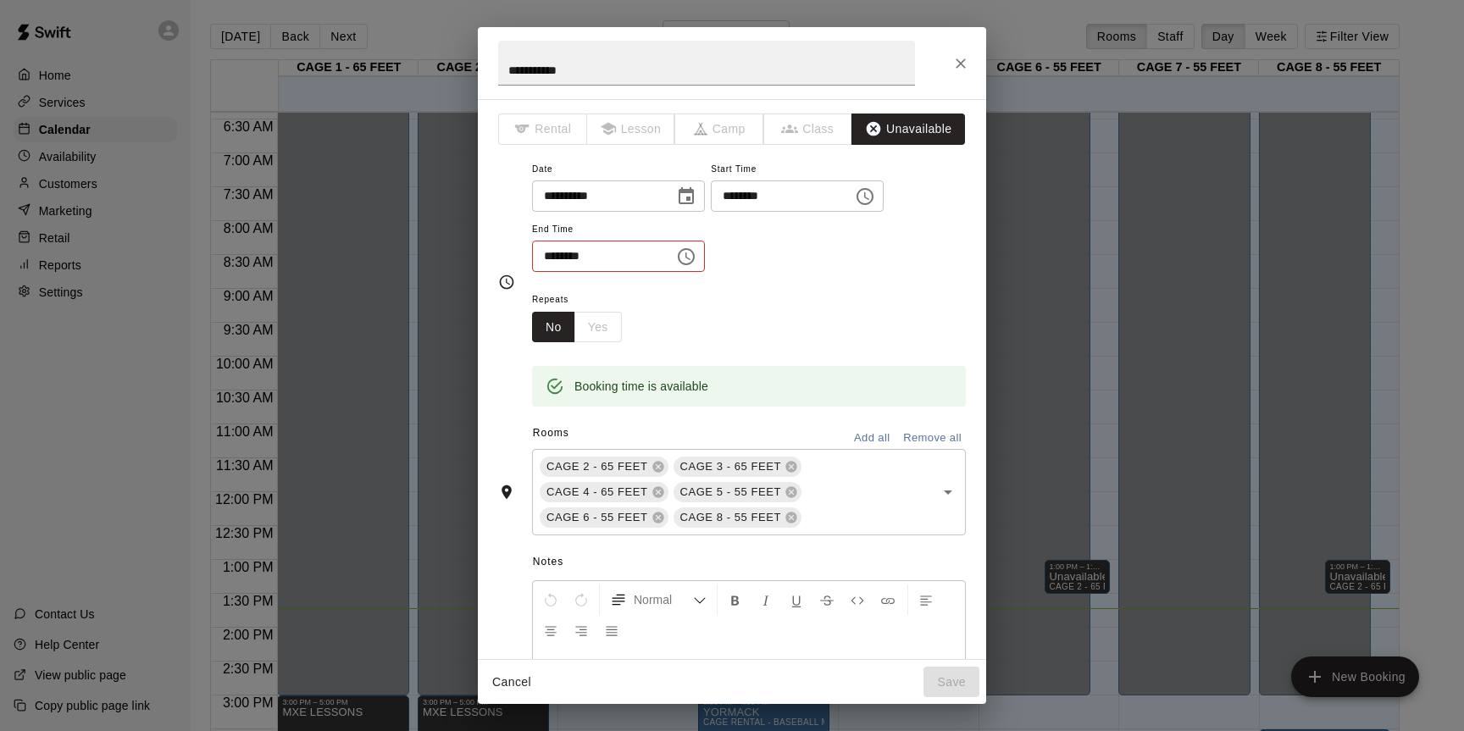
click at [697, 259] on icon "Choose time, selected time is 1:30 PM" at bounding box center [686, 257] width 20 height 20
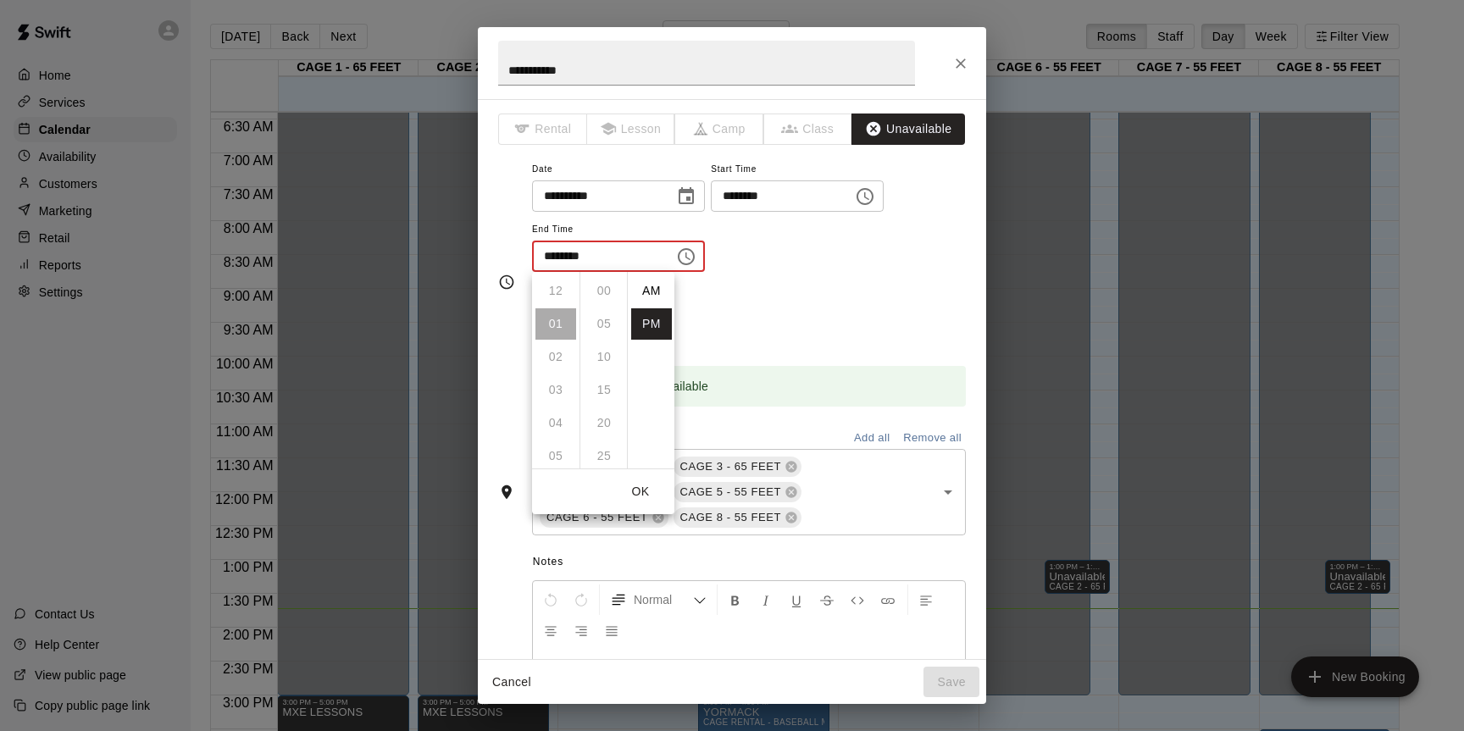
scroll to position [31, 0]
click at [557, 371] on li "10" at bounding box center [556, 376] width 41 height 31
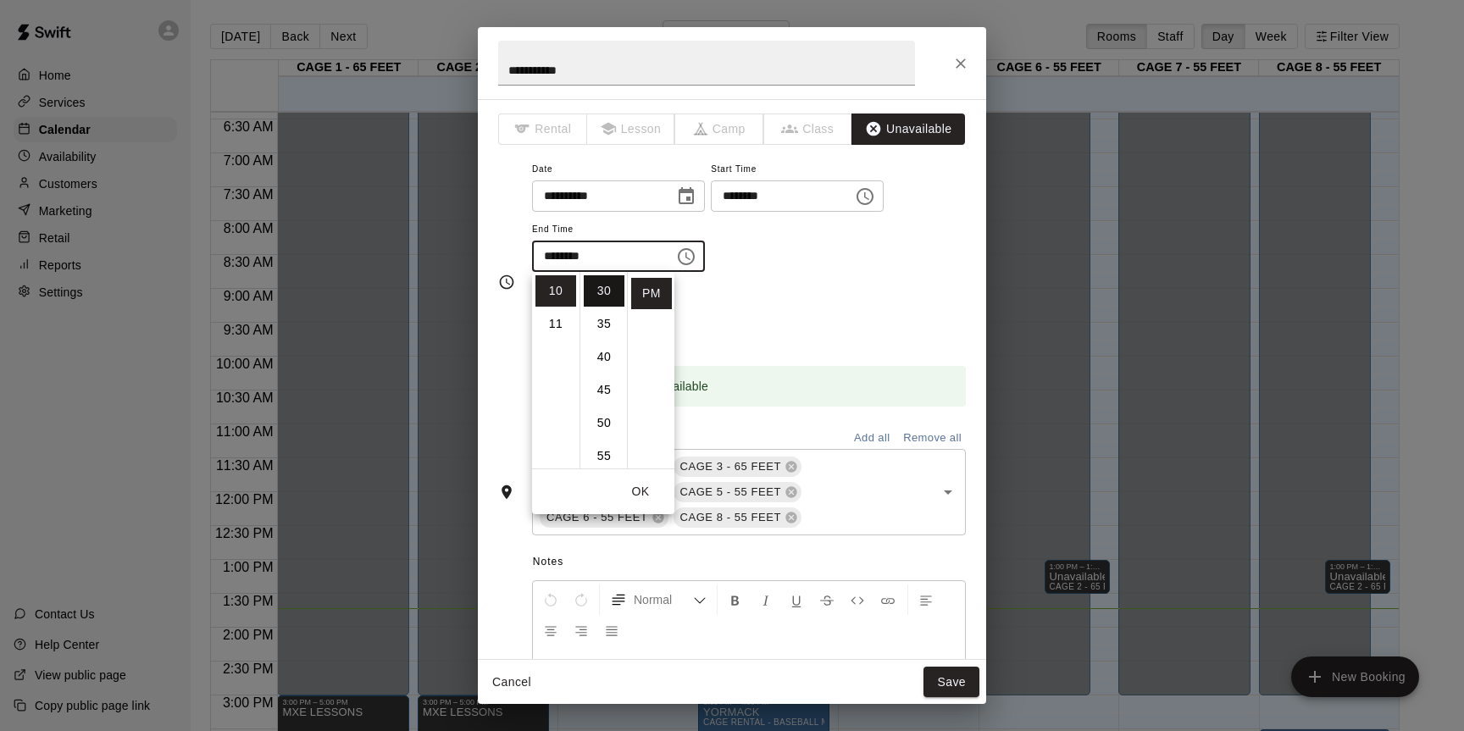
scroll to position [0, 0]
drag, startPoint x: 608, startPoint y: 294, endPoint x: 690, endPoint y: 302, distance: 81.7
click at [608, 294] on li "00" at bounding box center [604, 290] width 41 height 31
type input "********"
drag, startPoint x: 763, startPoint y: 306, endPoint x: 760, endPoint y: 325, distance: 19.8
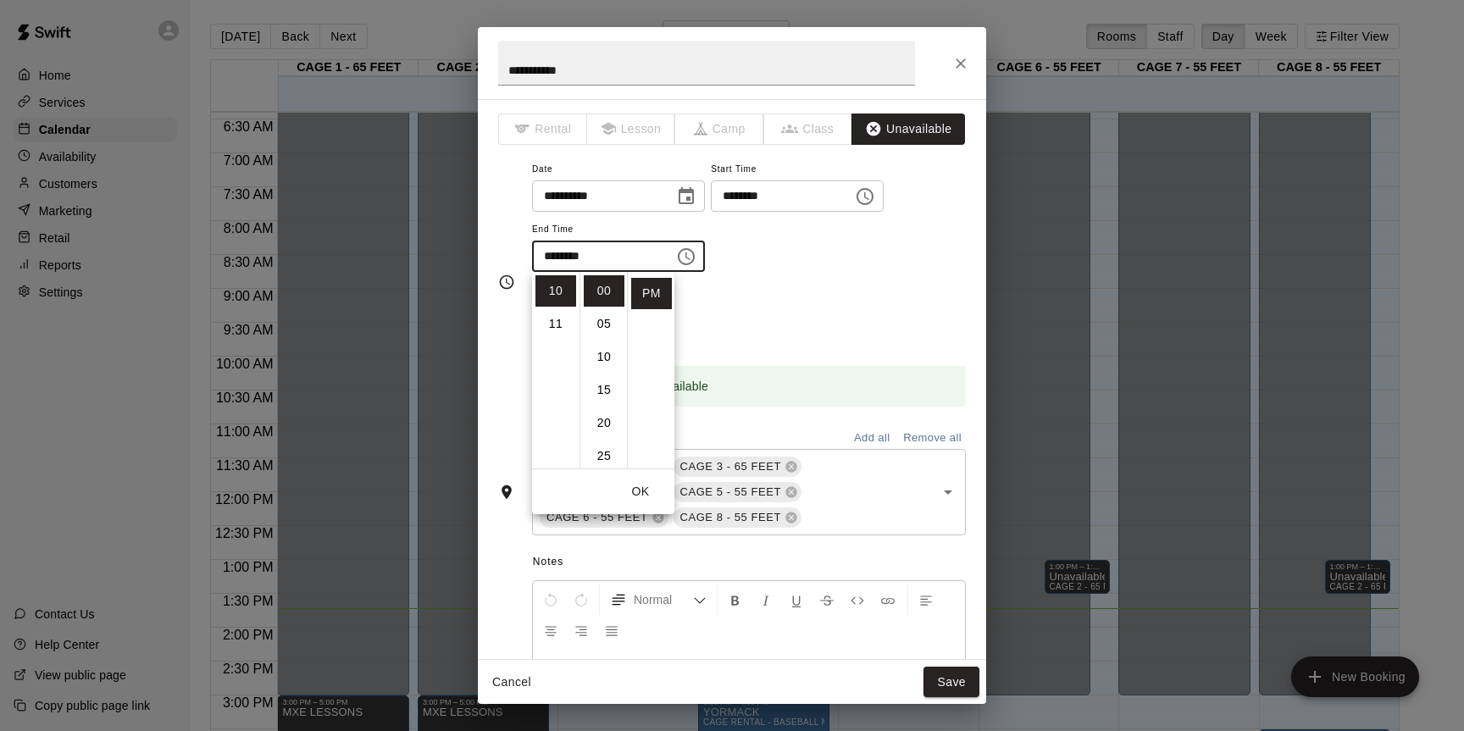
click at [763, 306] on div "Repeats No Yes" at bounding box center [749, 315] width 434 height 53
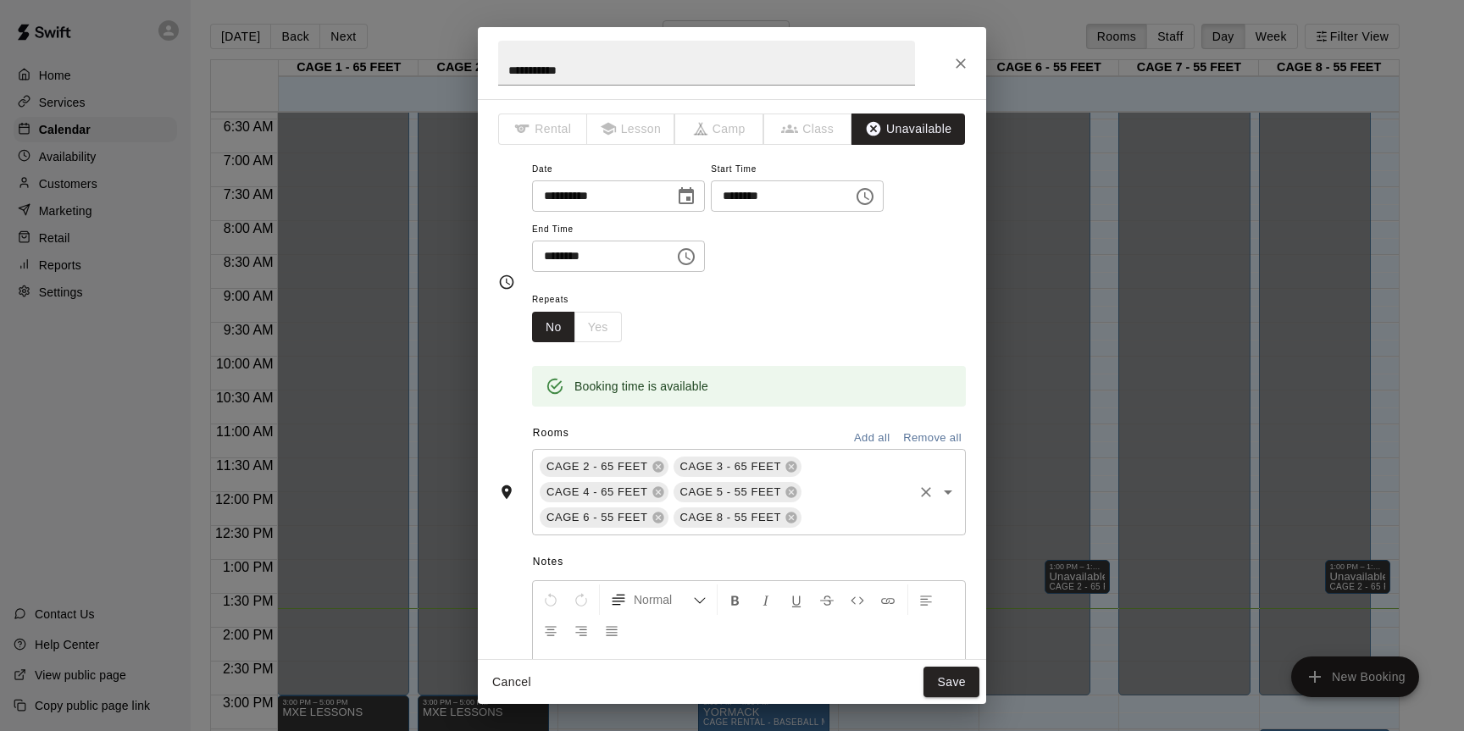
scroll to position [260, 0]
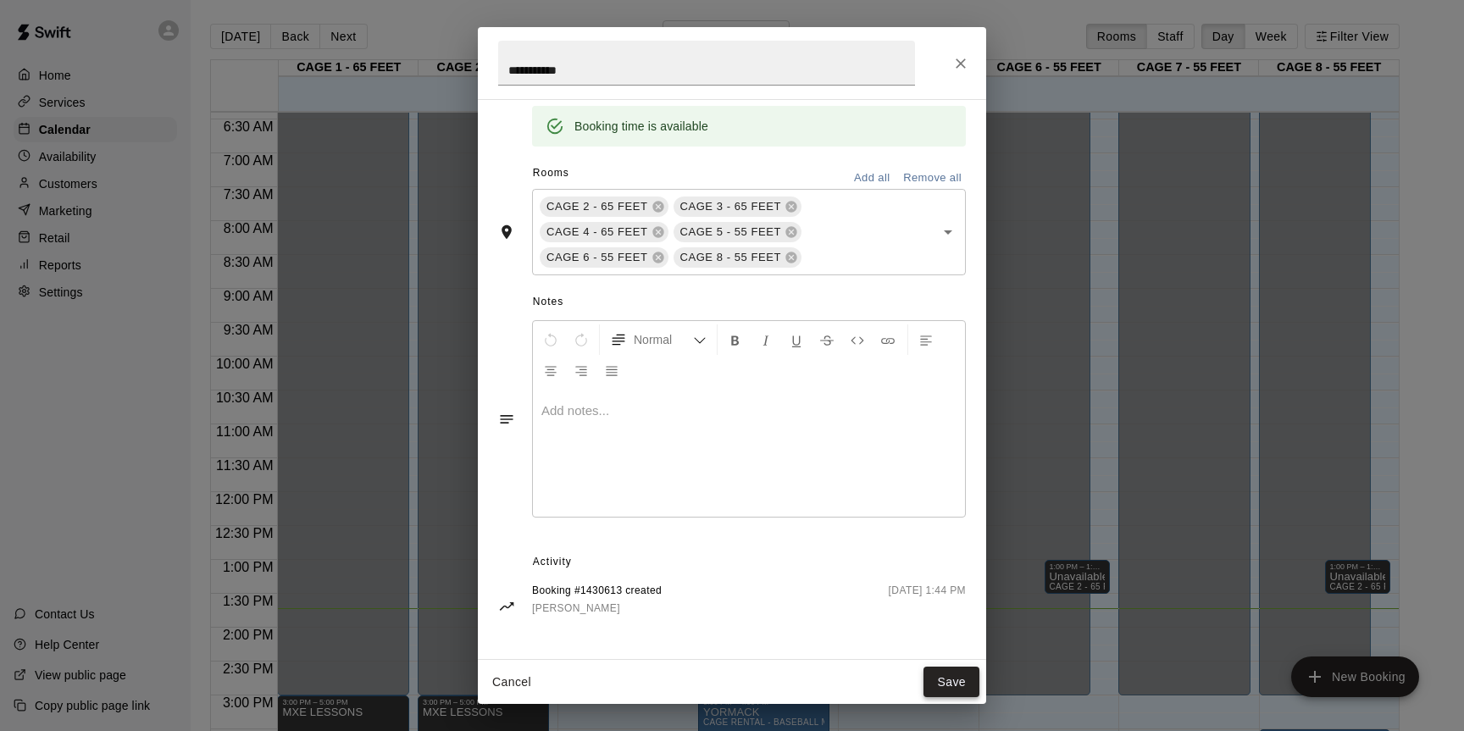
click at [943, 675] on button "Save" at bounding box center [952, 682] width 56 height 31
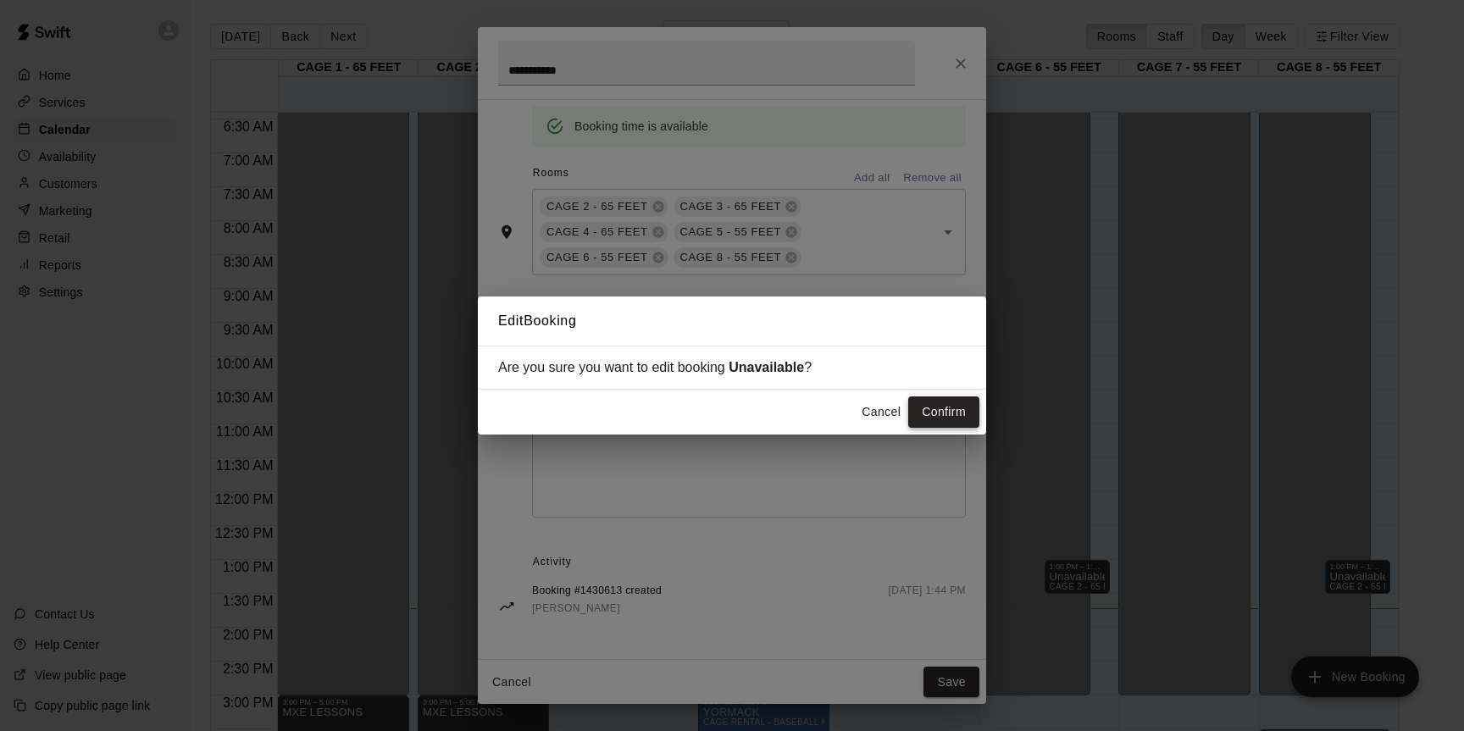
click at [954, 413] on button "Confirm" at bounding box center [943, 412] width 71 height 31
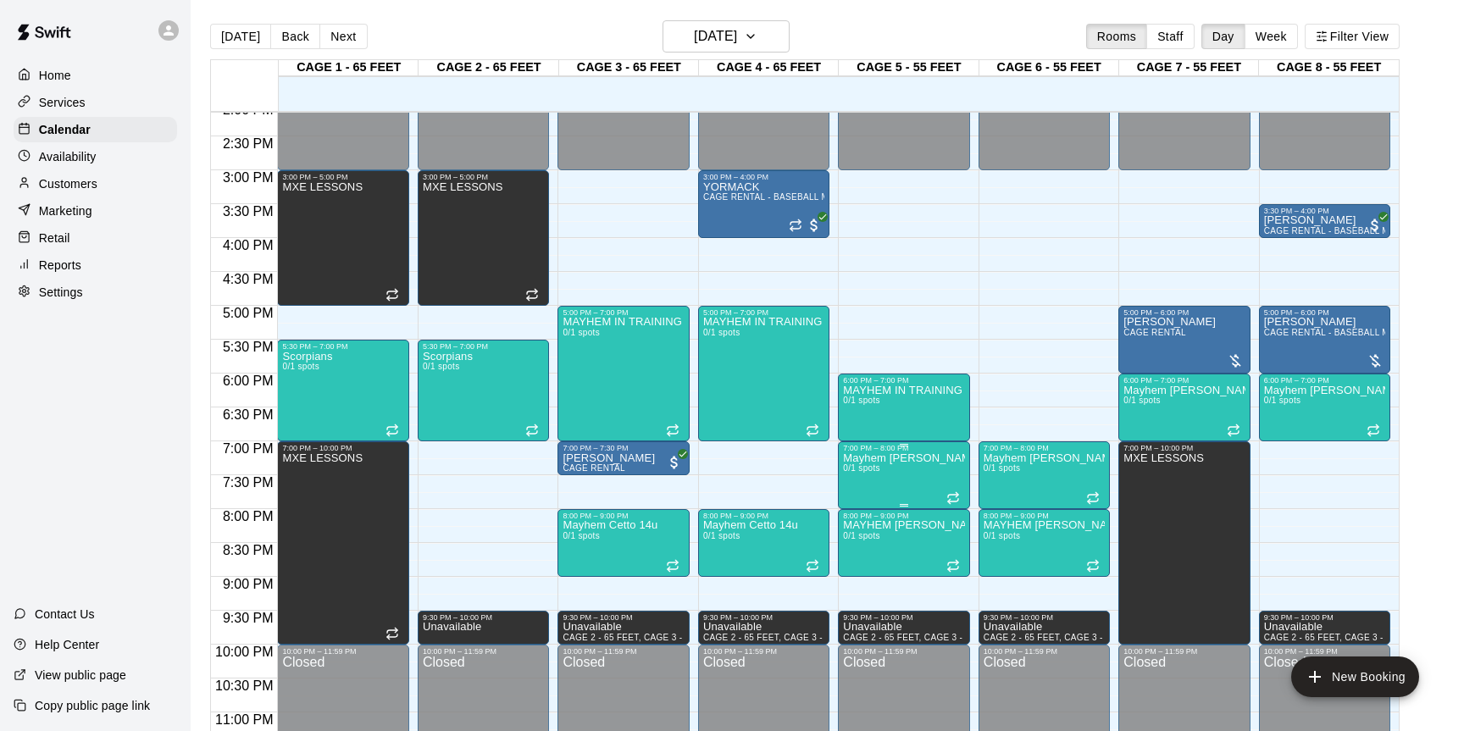
scroll to position [989, 0]
